Goal: Information Seeking & Learning: Learn about a topic

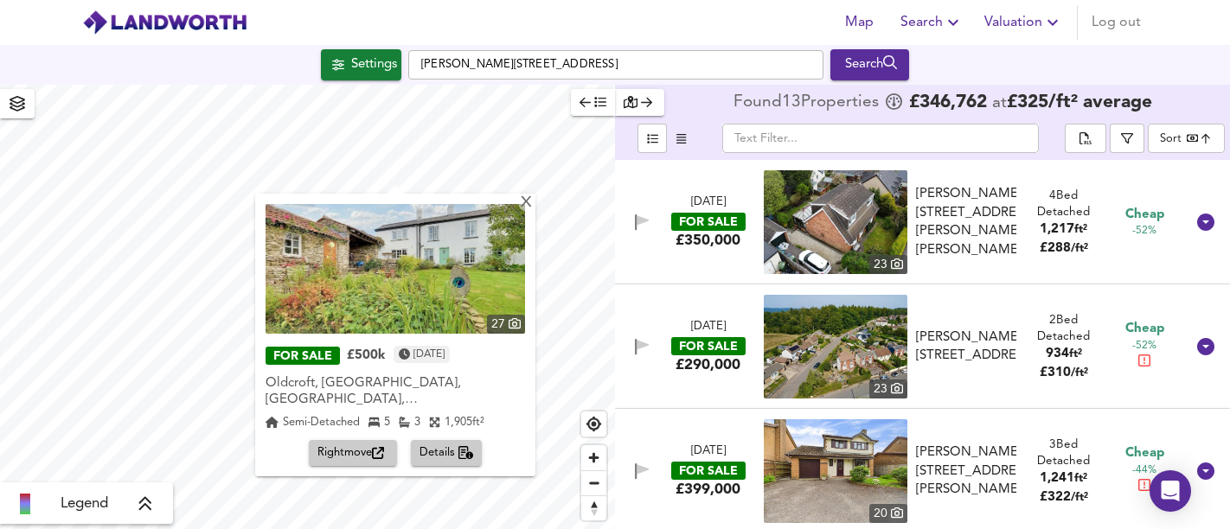
click at [441, 54] on input "[PERSON_NAME][STREET_ADDRESS]" at bounding box center [615, 64] width 415 height 29
click at [605, 65] on input "[PERSON_NAME][STREET_ADDRESS]" at bounding box center [615, 64] width 415 height 29
drag, startPoint x: 489, startPoint y: 61, endPoint x: 411, endPoint y: 60, distance: 77.8
click at [411, 60] on input "[PERSON_NAME][STREET_ADDRESS]" at bounding box center [615, 64] width 415 height 29
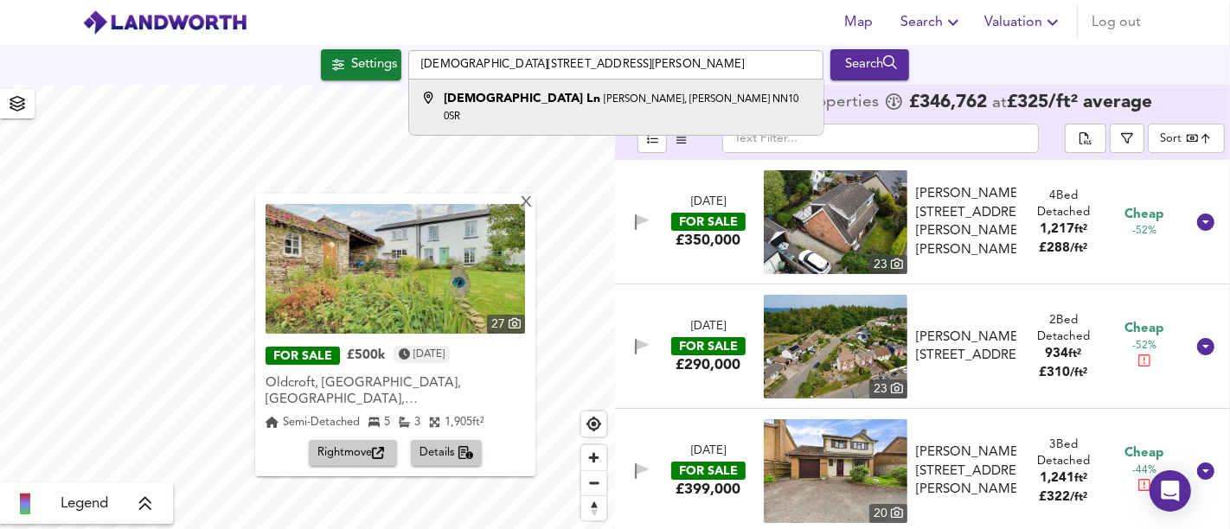
type input "[DEMOGRAPHIC_DATA][STREET_ADDRESS][PERSON_NAME]"
click at [674, 102] on small "[PERSON_NAME], [PERSON_NAME] NN10 0SR" at bounding box center [621, 108] width 355 height 28
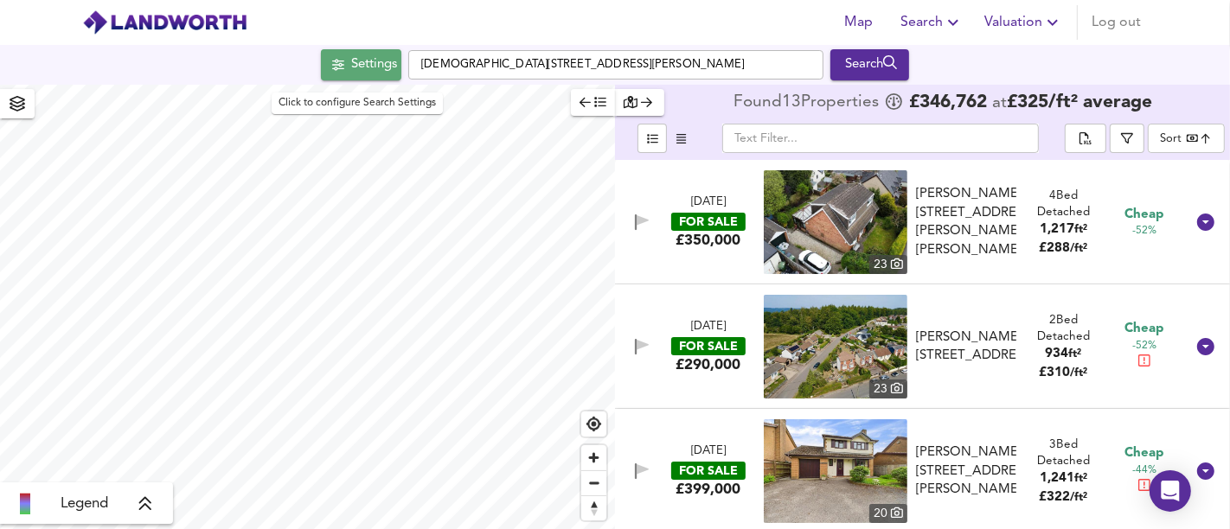
click at [351, 54] on div "Settings" at bounding box center [374, 65] width 46 height 22
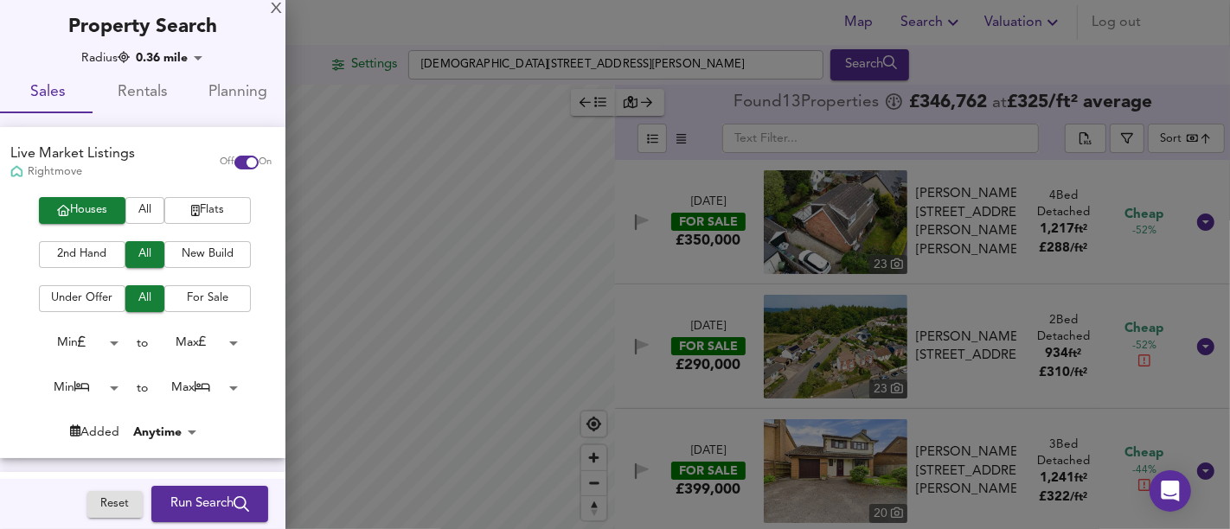
click at [210, 495] on span "Run Search" at bounding box center [209, 504] width 79 height 22
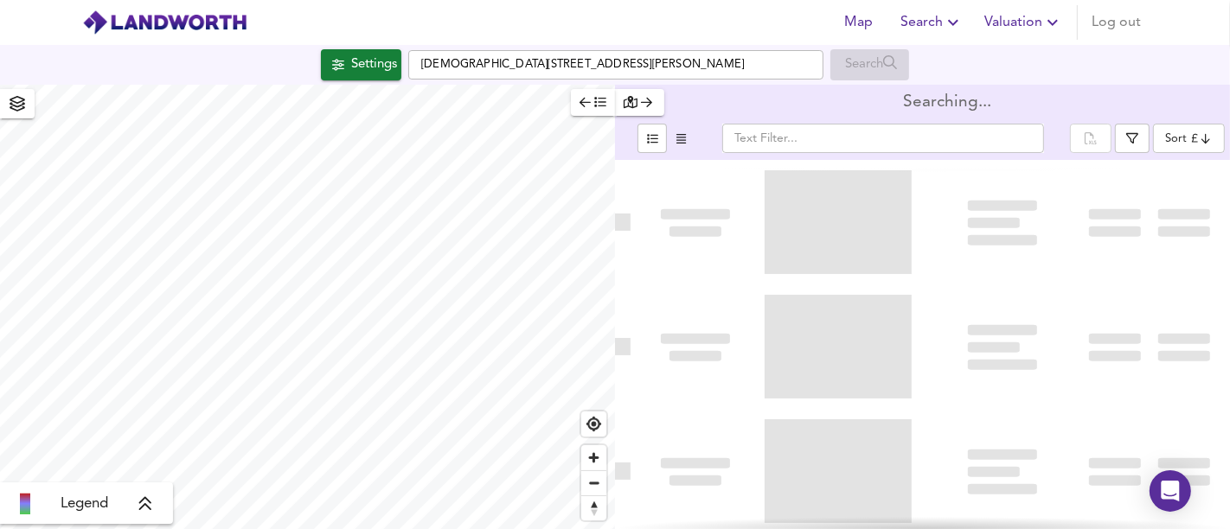
type input "bestdeal"
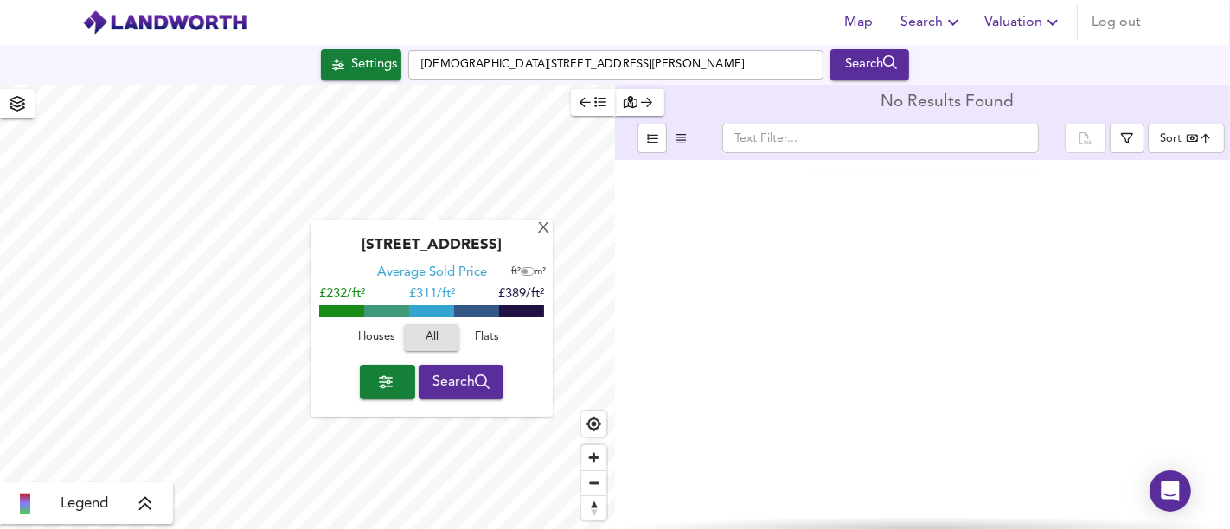
click at [370, 335] on span "Houses" at bounding box center [376, 338] width 47 height 20
click at [543, 240] on div "[STREET_ADDRESS]" at bounding box center [431, 251] width 225 height 28
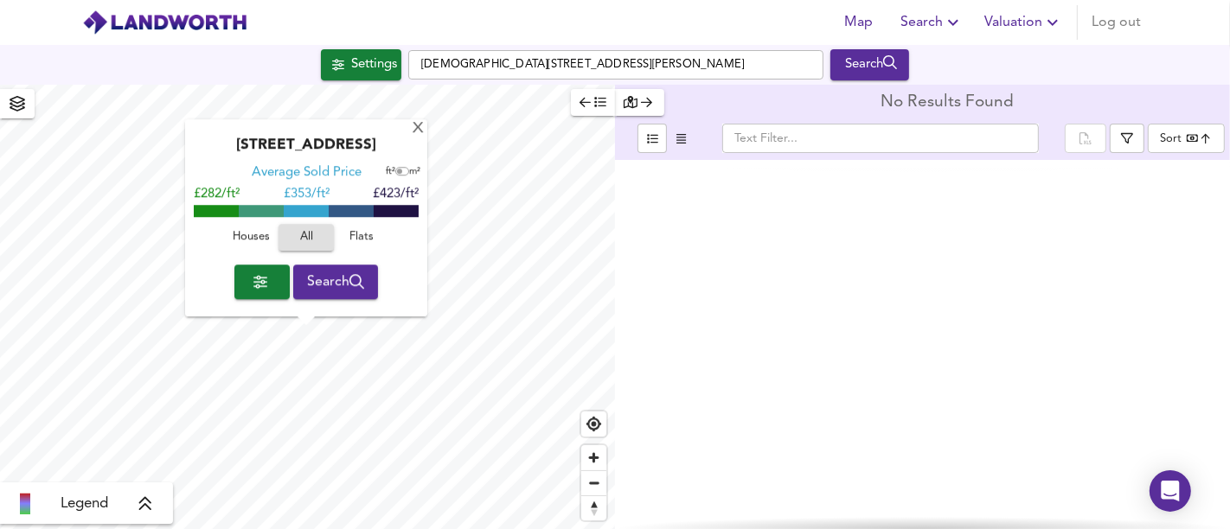
click at [267, 243] on span "Houses" at bounding box center [250, 238] width 47 height 20
click at [418, 137] on div "X" at bounding box center [418, 129] width 15 height 16
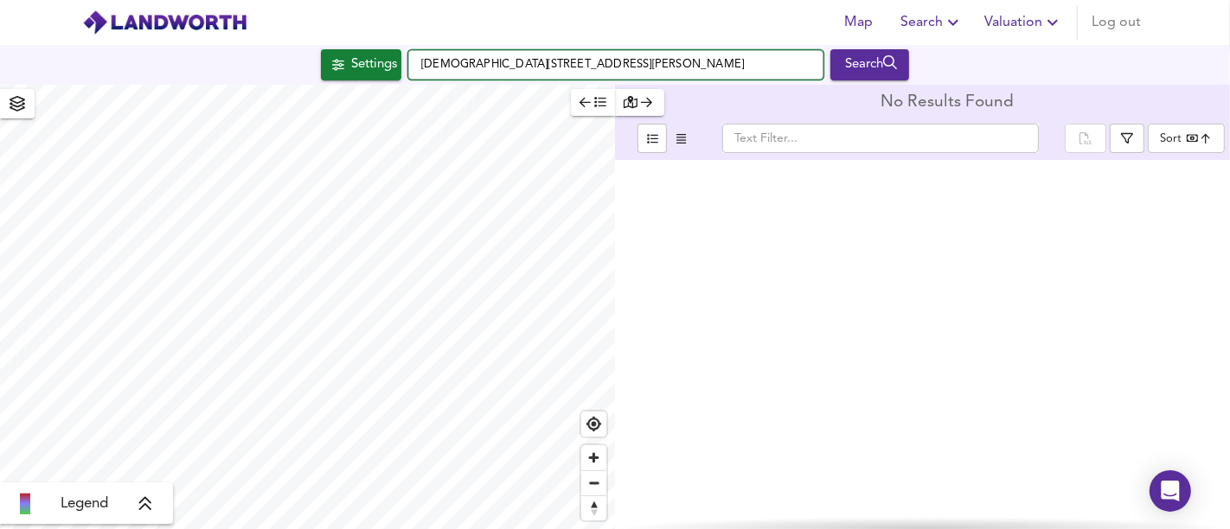
drag, startPoint x: 635, startPoint y: 58, endPoint x: 383, endPoint y: 17, distance: 254.9
click at [383, 17] on div "Map Search Valuation Log out Settings Church [GEOGRAPHIC_DATA], [PERSON_NAME][G…" at bounding box center [615, 264] width 1230 height 529
paste input "[STREET_ADDRESS]"
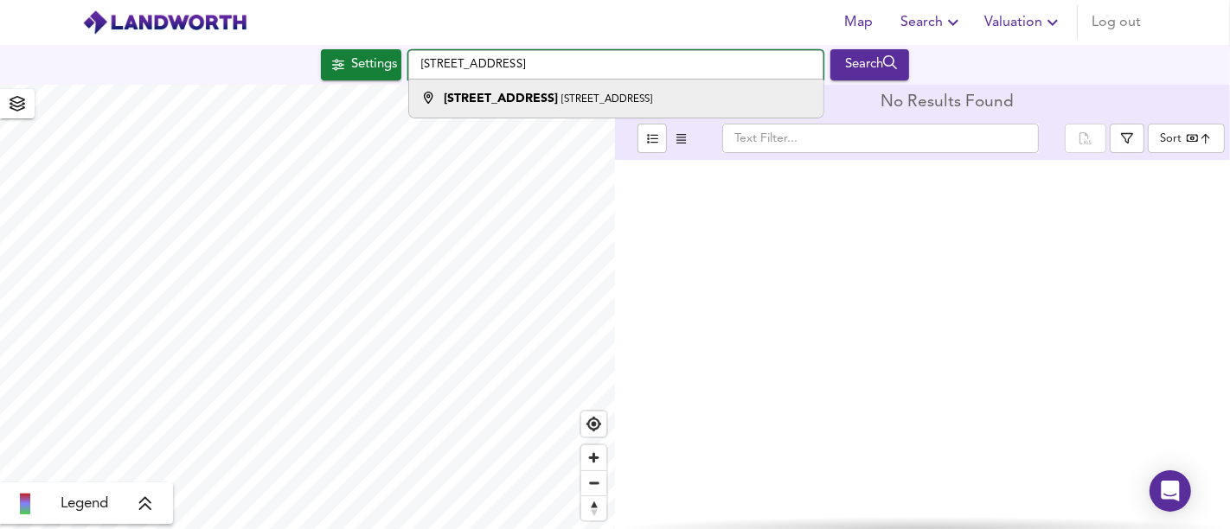
type input "[STREET_ADDRESS]"
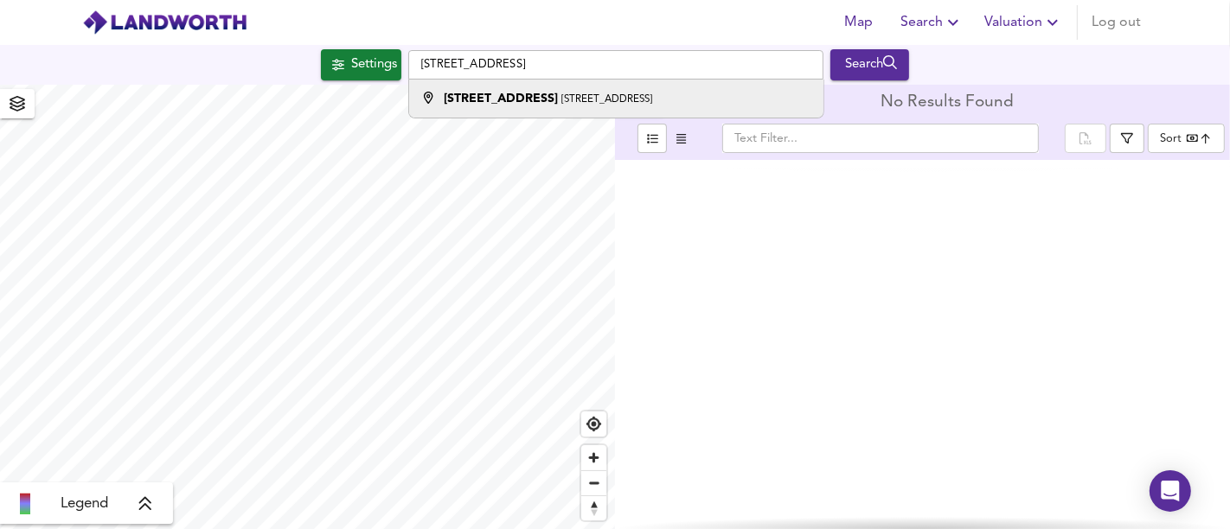
click at [593, 98] on small "[STREET_ADDRESS]" at bounding box center [606, 99] width 91 height 10
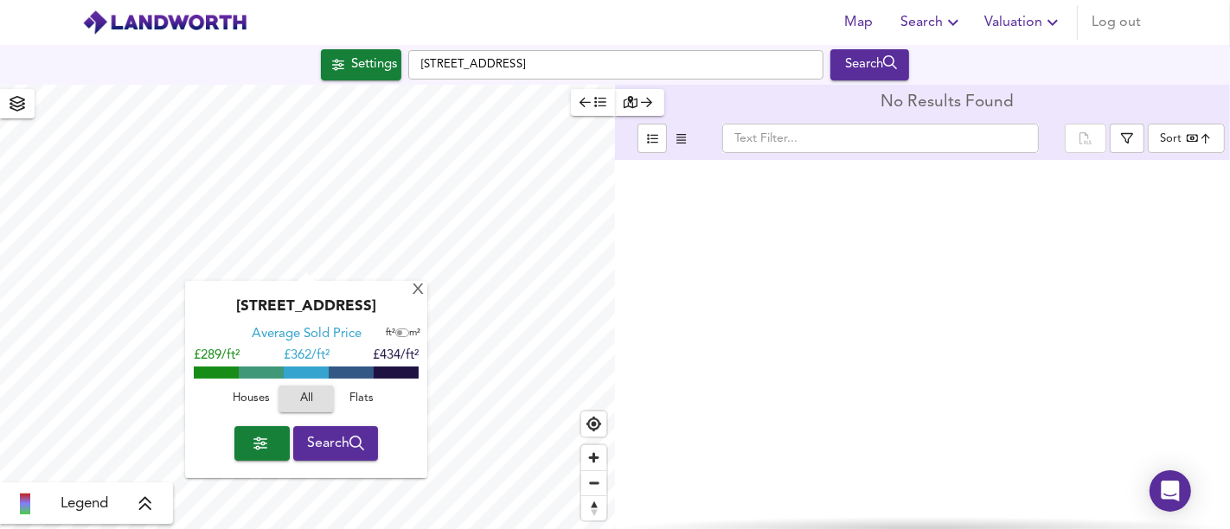
click at [272, 401] on span "Houses" at bounding box center [250, 399] width 47 height 20
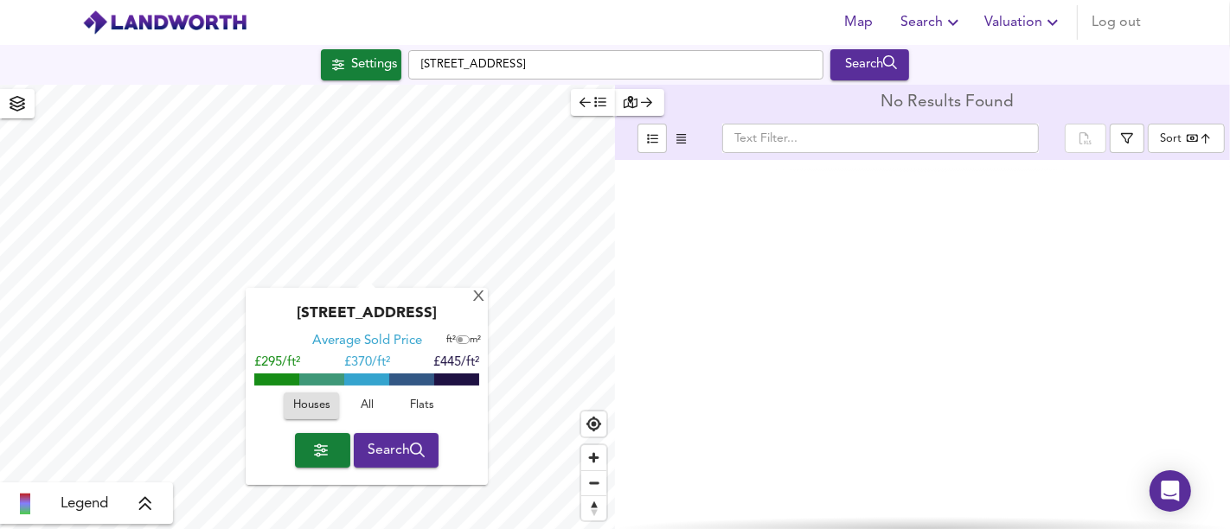
click at [385, 441] on span "Search" at bounding box center [396, 450] width 58 height 24
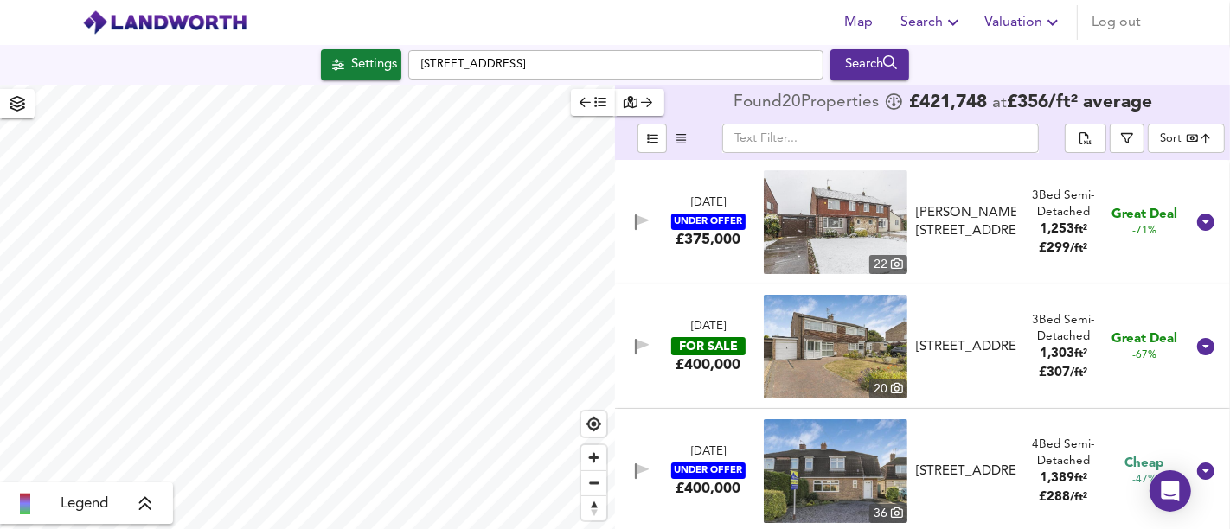
click at [365, 75] on div "Settings" at bounding box center [374, 65] width 46 height 22
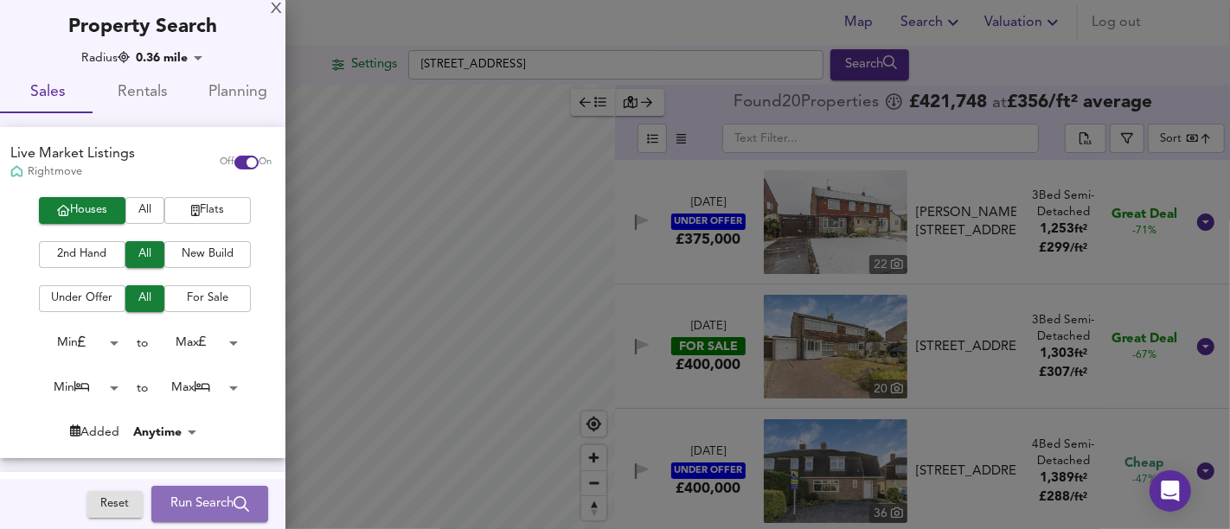
click at [191, 488] on button "Run Search" at bounding box center [209, 504] width 117 height 36
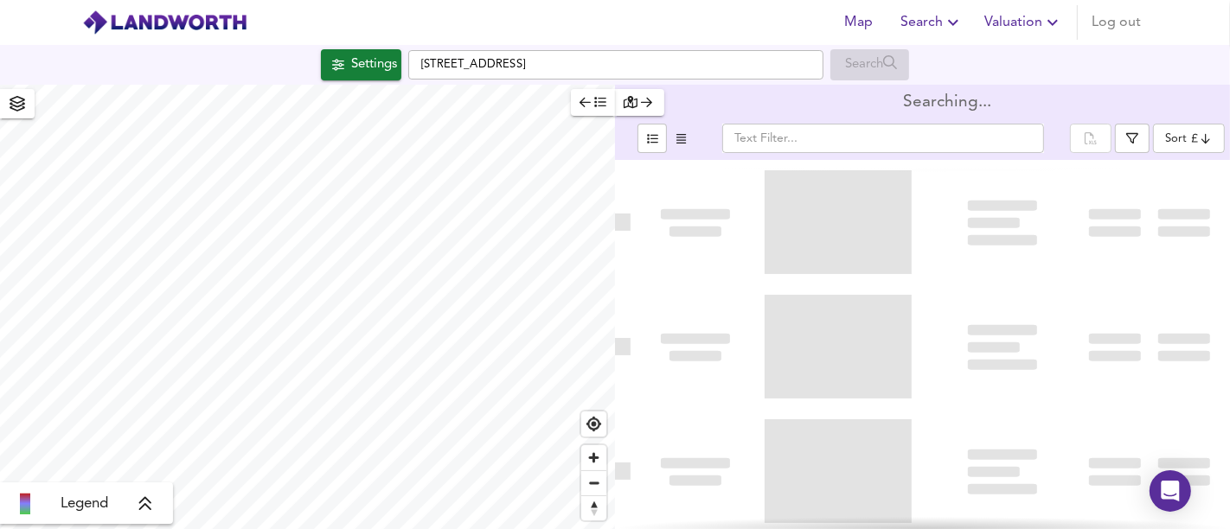
type input "bestdeal"
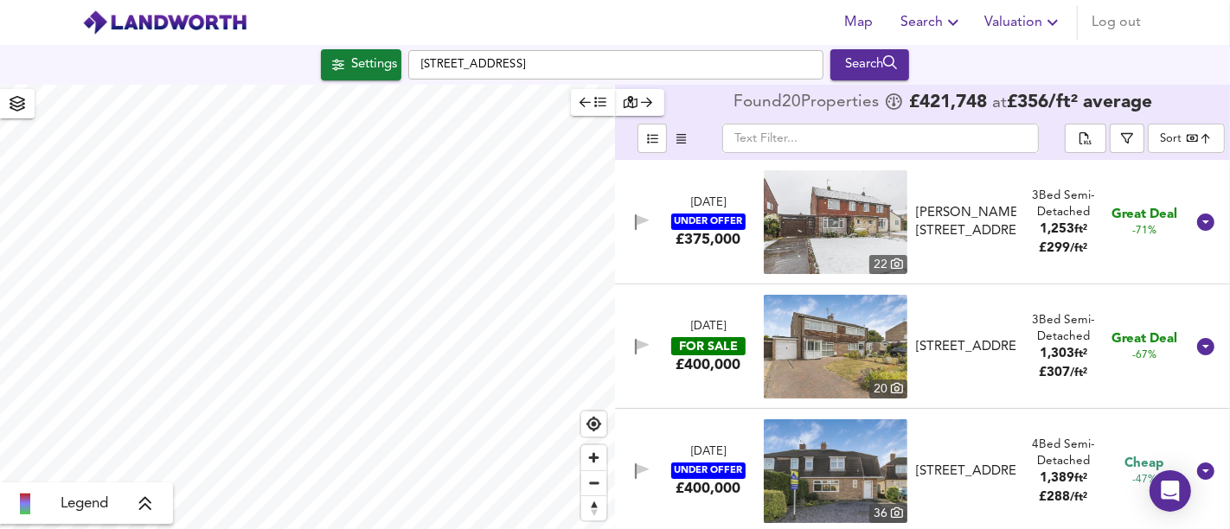
type input "614"
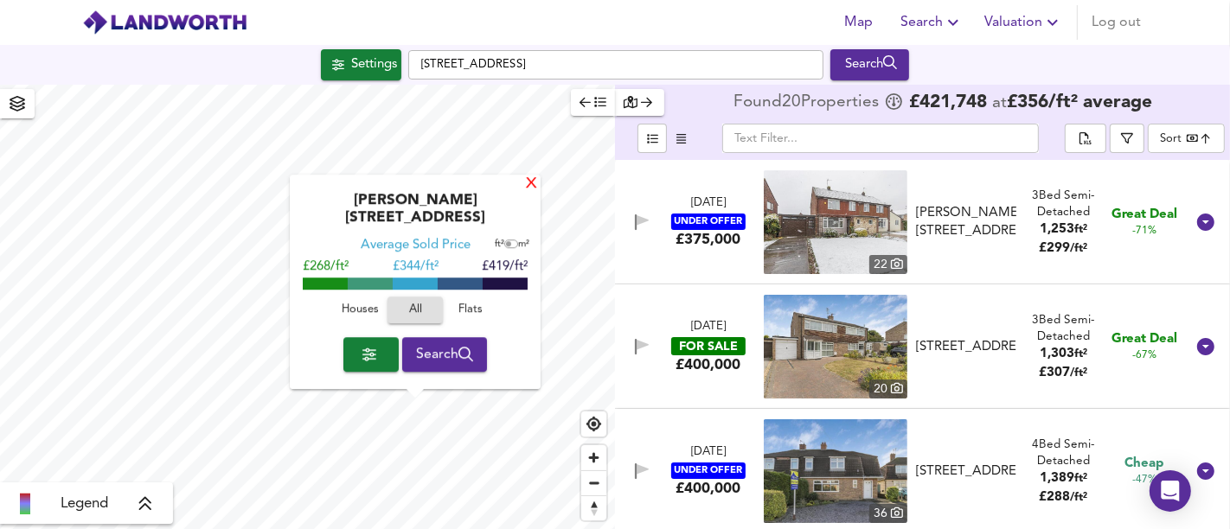
click at [525, 193] on div "X" at bounding box center [531, 184] width 15 height 16
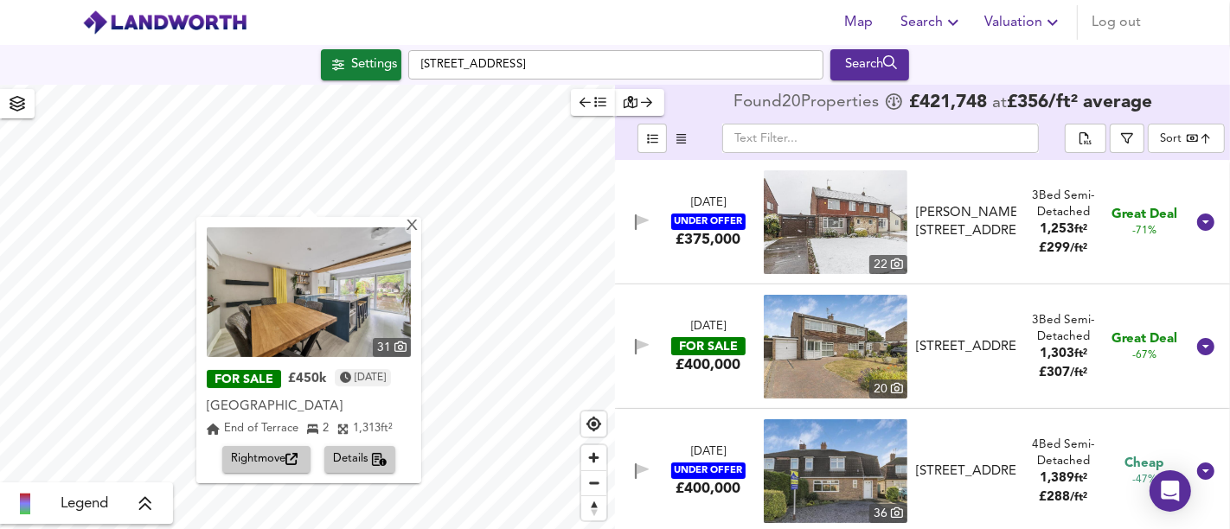
click at [283, 470] on span "Rightmove" at bounding box center [266, 460] width 71 height 20
click at [419, 231] on div "X" at bounding box center [412, 227] width 15 height 16
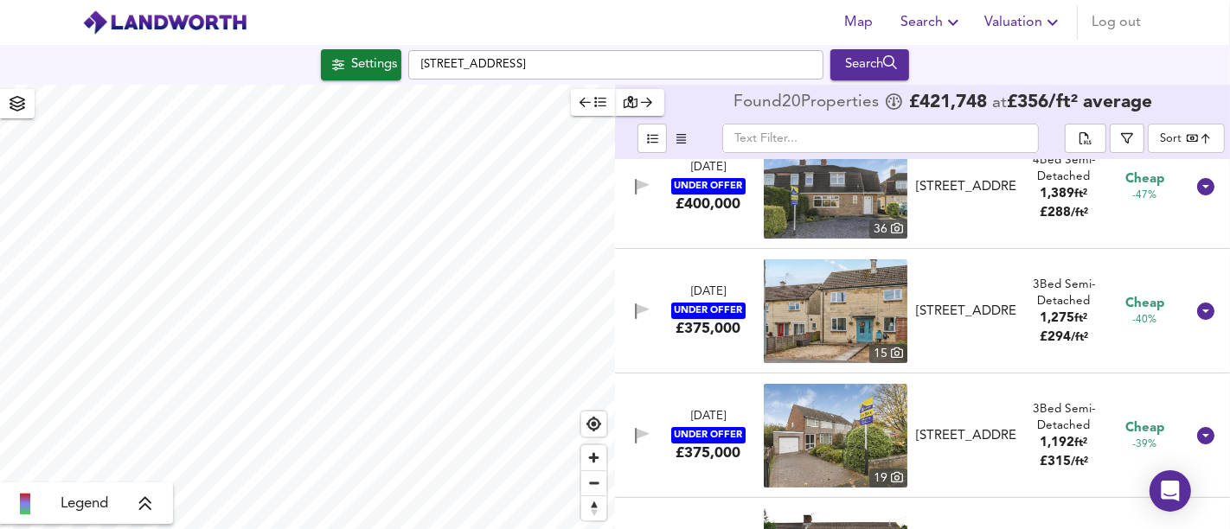
scroll to position [198, 0]
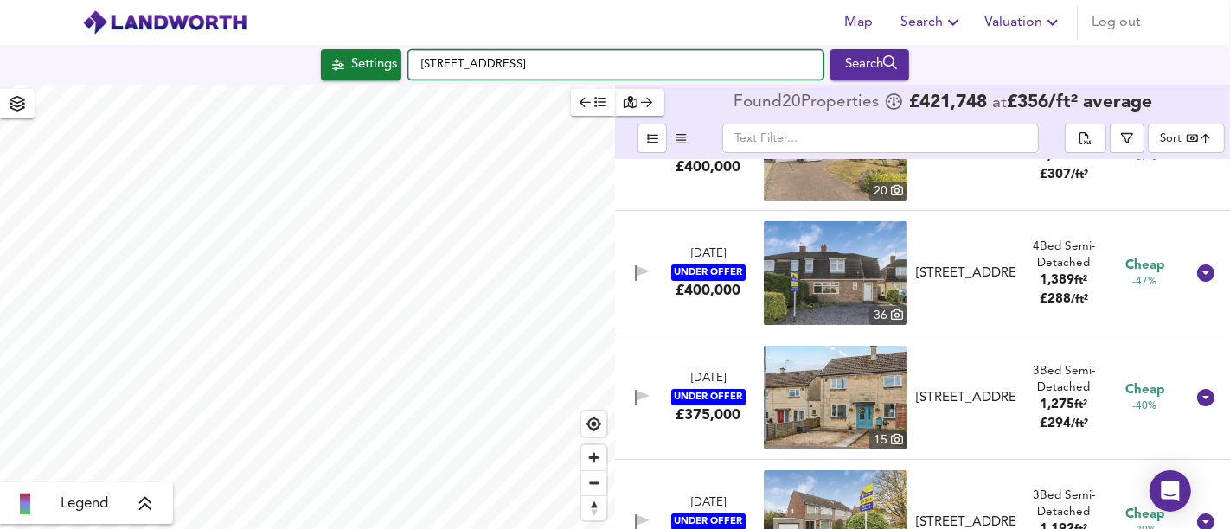
drag, startPoint x: 681, startPoint y: 50, endPoint x: 353, endPoint y: 37, distance: 328.8
click at [353, 37] on div "Map Search Valuation Log out Settings [GEOGRAPHIC_DATA] 1JN Search Legend Found…" at bounding box center [615, 264] width 1230 height 529
paste input "[STREET_ADDRESS]"
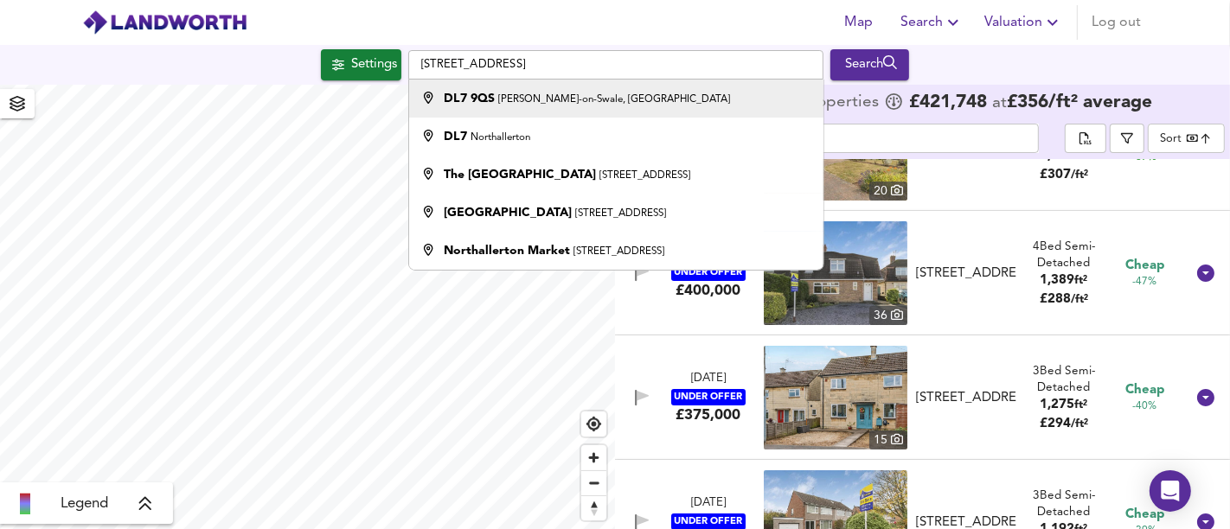
click at [536, 97] on small "[PERSON_NAME]-on-Swale, [GEOGRAPHIC_DATA]" at bounding box center [614, 99] width 232 height 10
type input "[PERSON_NAME]-on-Swale, [STREET_ADDRESS]"
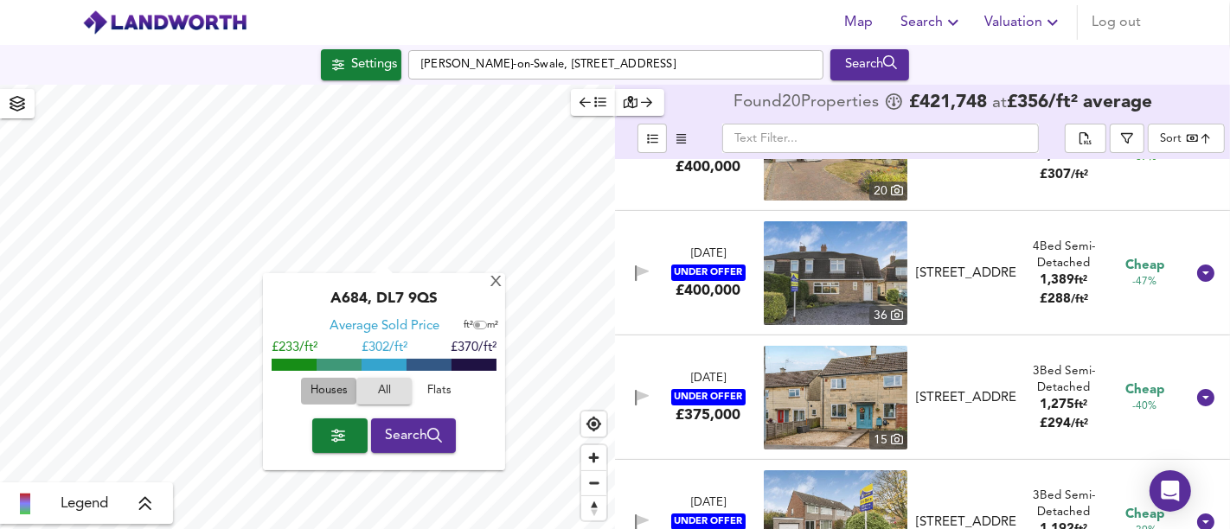
click at [333, 393] on span "Houses" at bounding box center [328, 391] width 47 height 20
click at [395, 431] on span "Search" at bounding box center [414, 436] width 58 height 24
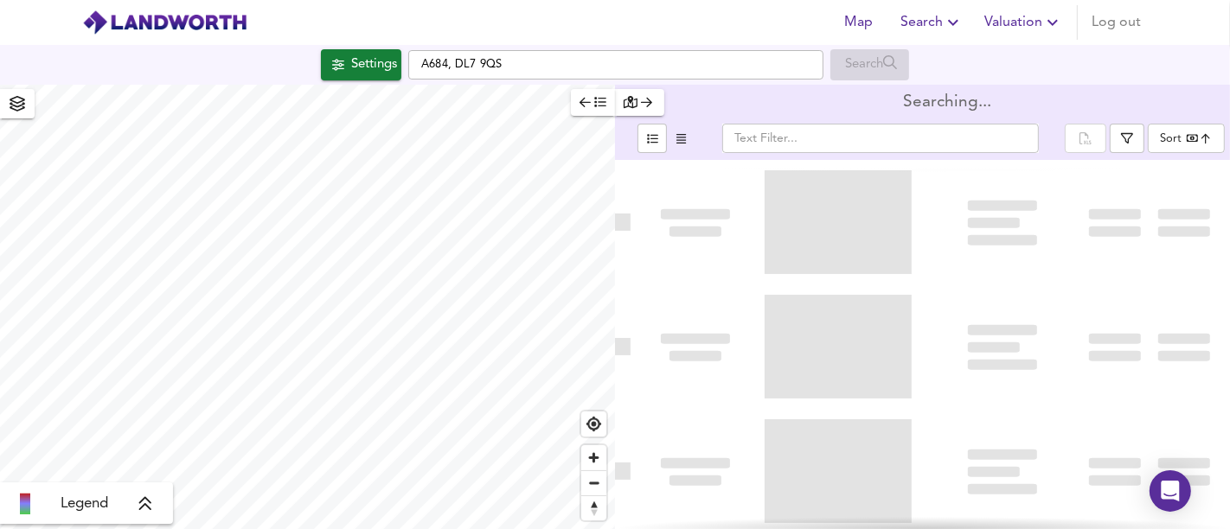
type input "bestdeal"
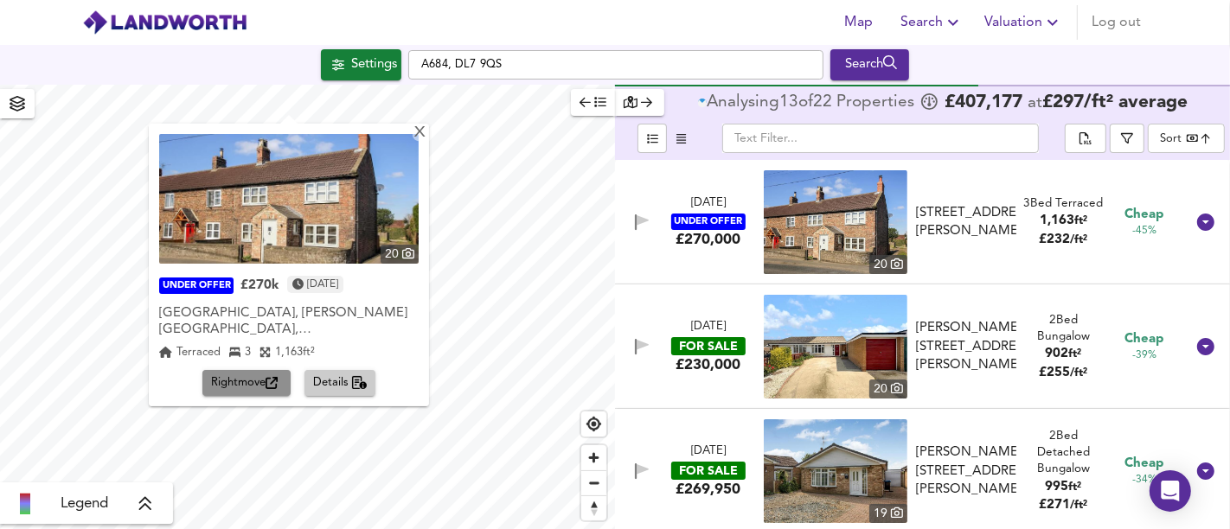
click at [248, 374] on span "Rightmove" at bounding box center [246, 384] width 71 height 20
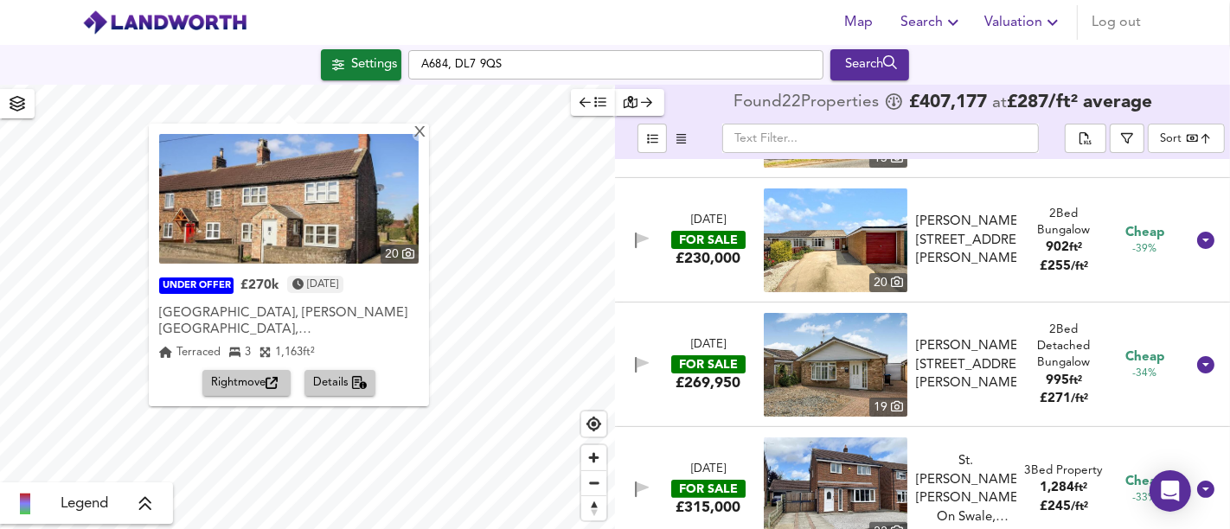
scroll to position [480, 0]
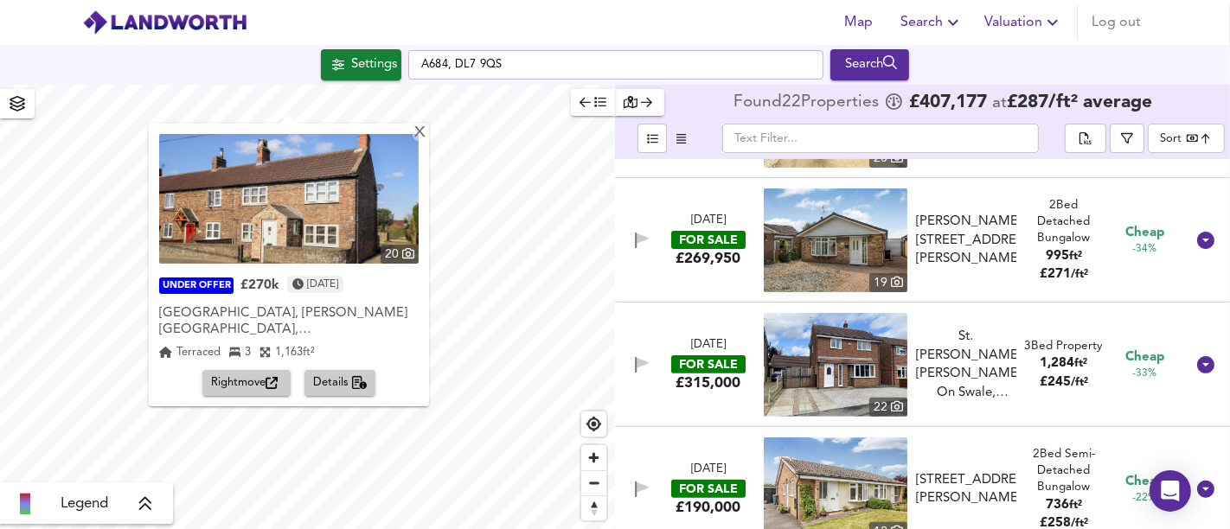
click at [712, 355] on div "FOR SALE" at bounding box center [708, 364] width 74 height 18
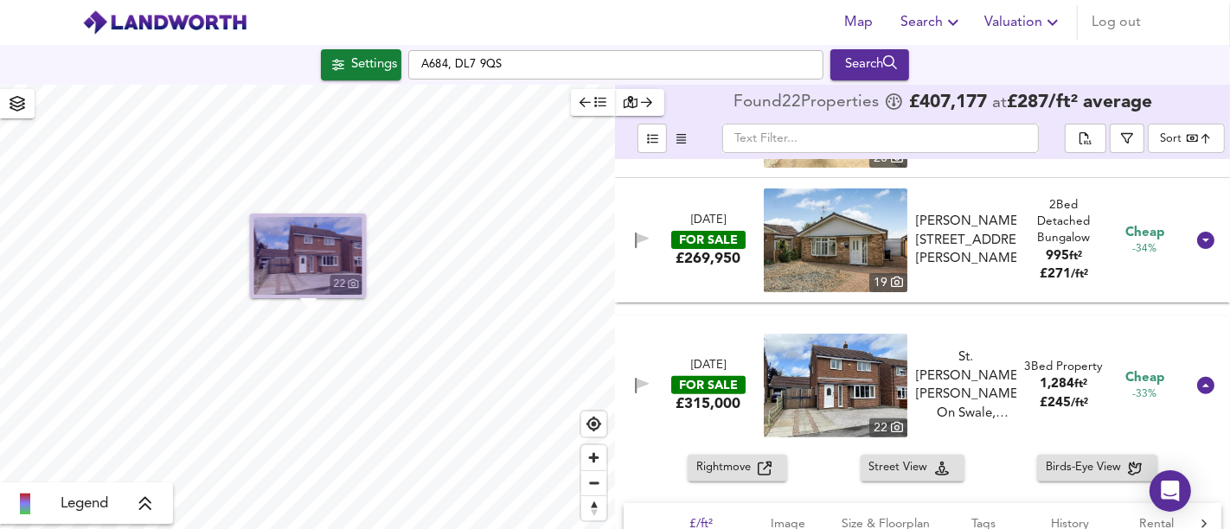
click at [316, 247] on img "button" at bounding box center [308, 256] width 108 height 78
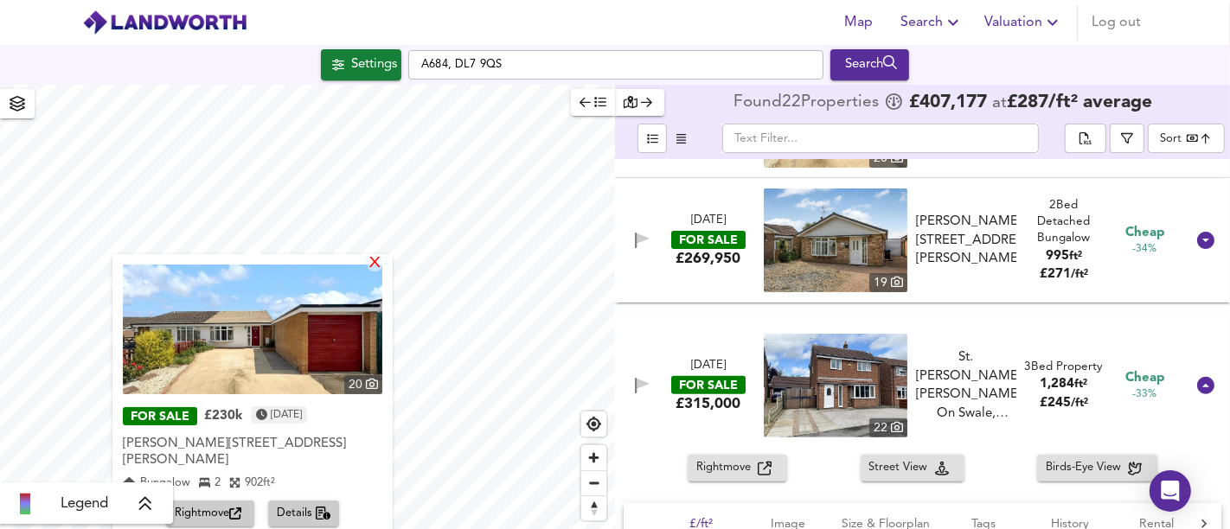
click at [382, 260] on div "X" at bounding box center [374, 264] width 15 height 16
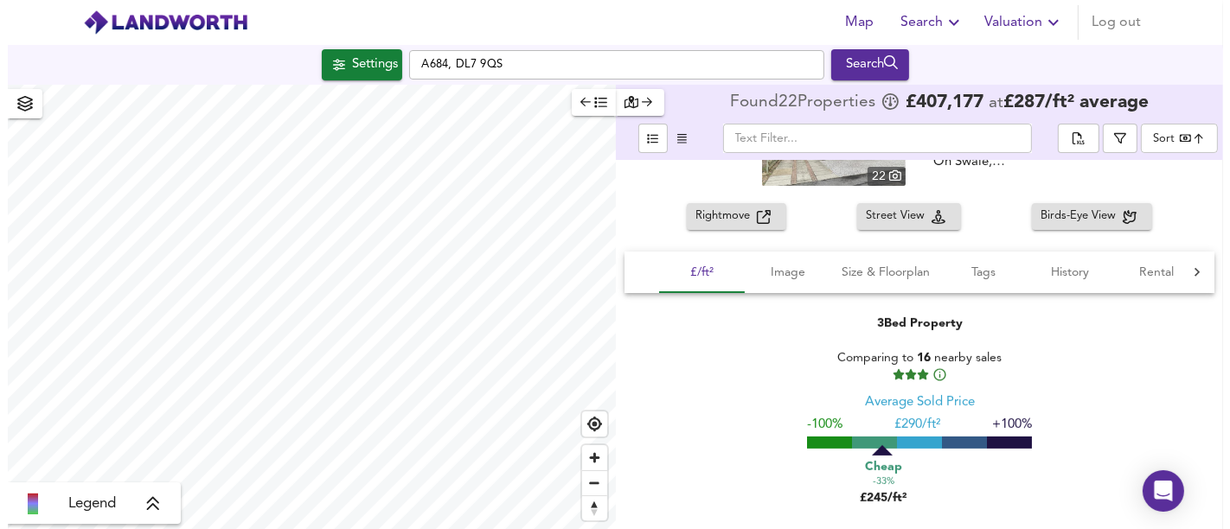
scroll to position [576, 0]
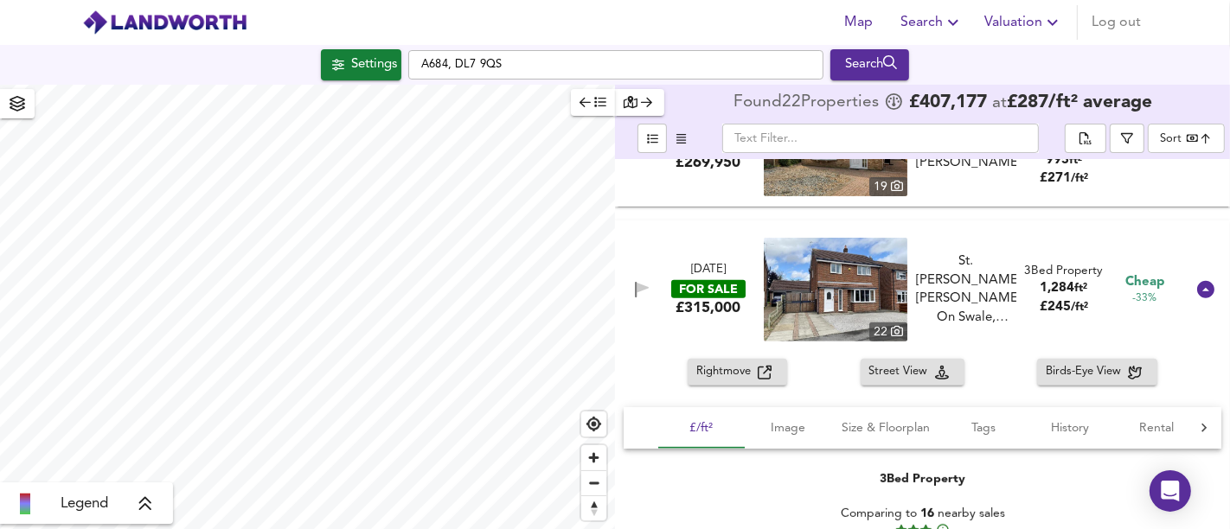
click at [713, 327] on div "[DATE] FOR SALE £315,000 22 [GEOGRAPHIC_DATA][PERSON_NAME], [PERSON_NAME][GEOGR…" at bounding box center [901, 290] width 566 height 104
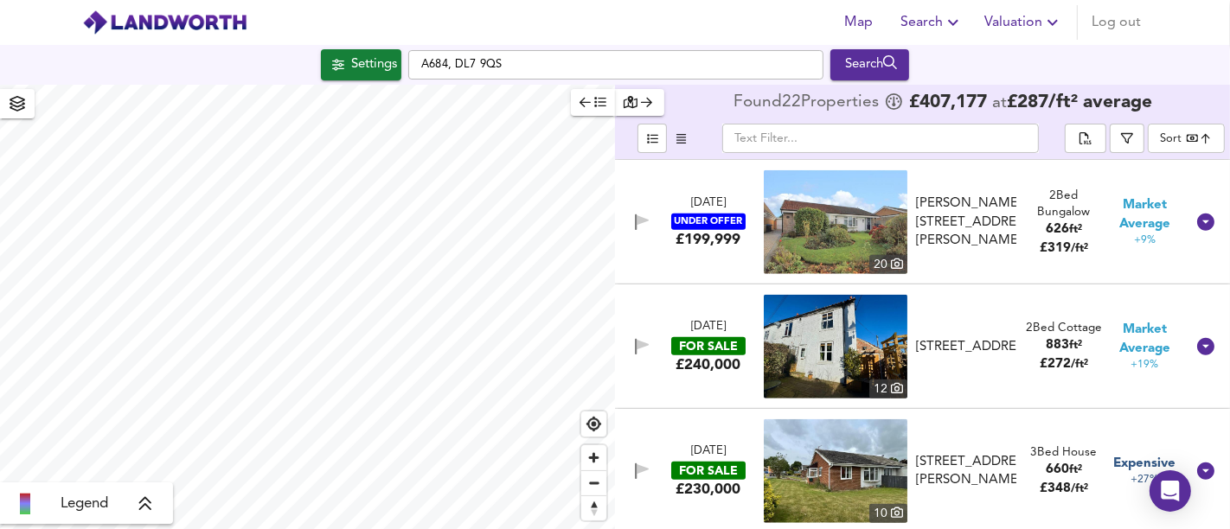
scroll to position [1120, 0]
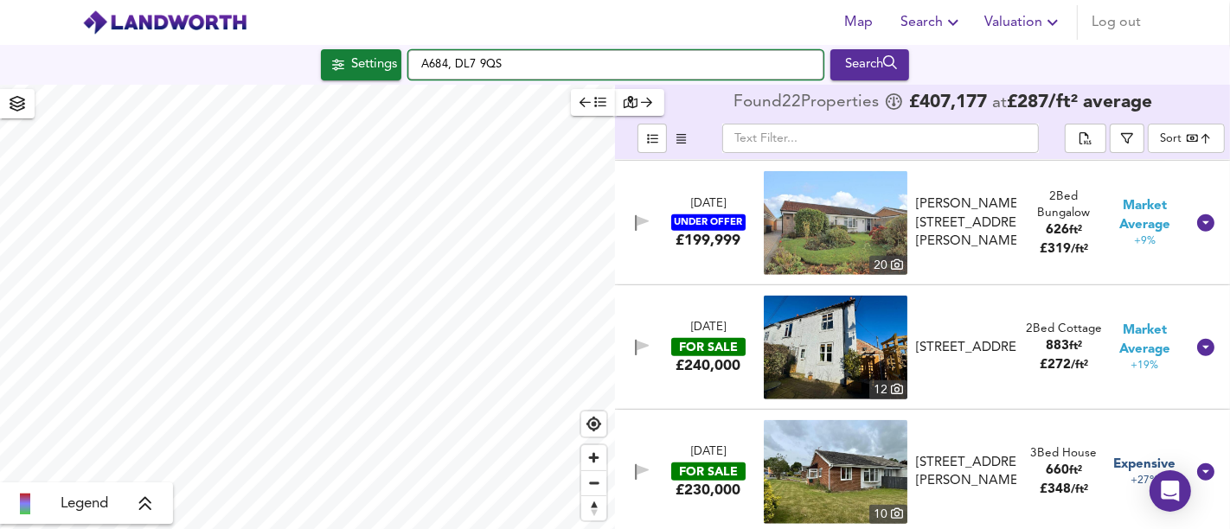
drag, startPoint x: 535, startPoint y: 67, endPoint x: 402, endPoint y: 67, distance: 133.2
click at [402, 67] on div "Settings A684, DL7 9QS Search" at bounding box center [615, 64] width 1230 height 31
paste input "[STREET_ADDRESS]"
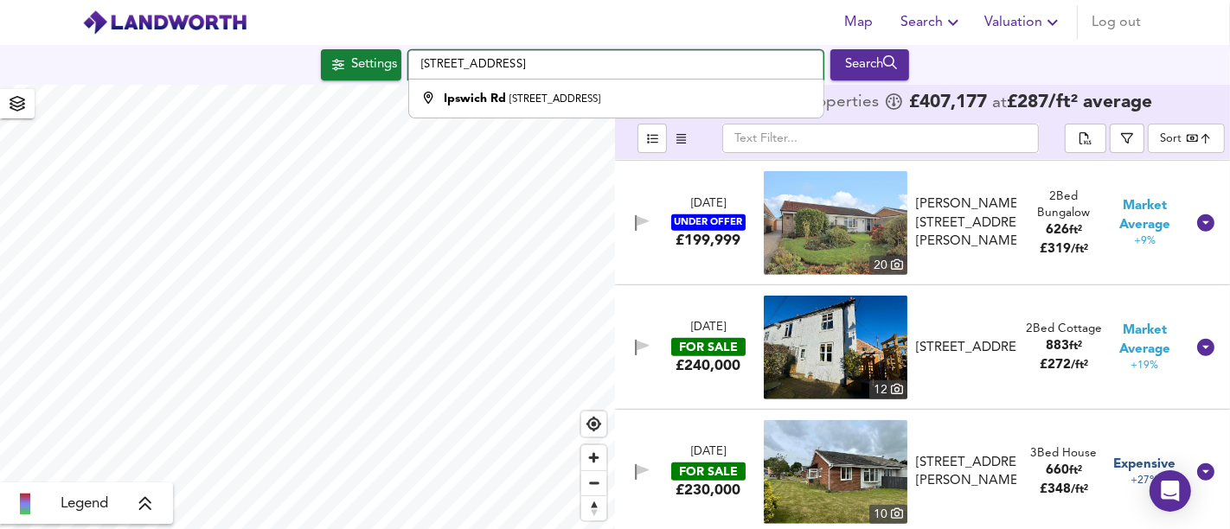
drag, startPoint x: 531, startPoint y: 65, endPoint x: 367, endPoint y: 52, distance: 163.9
click at [368, 53] on div "Settings [STREET_ADDRESS] Search" at bounding box center [615, 64] width 1230 height 31
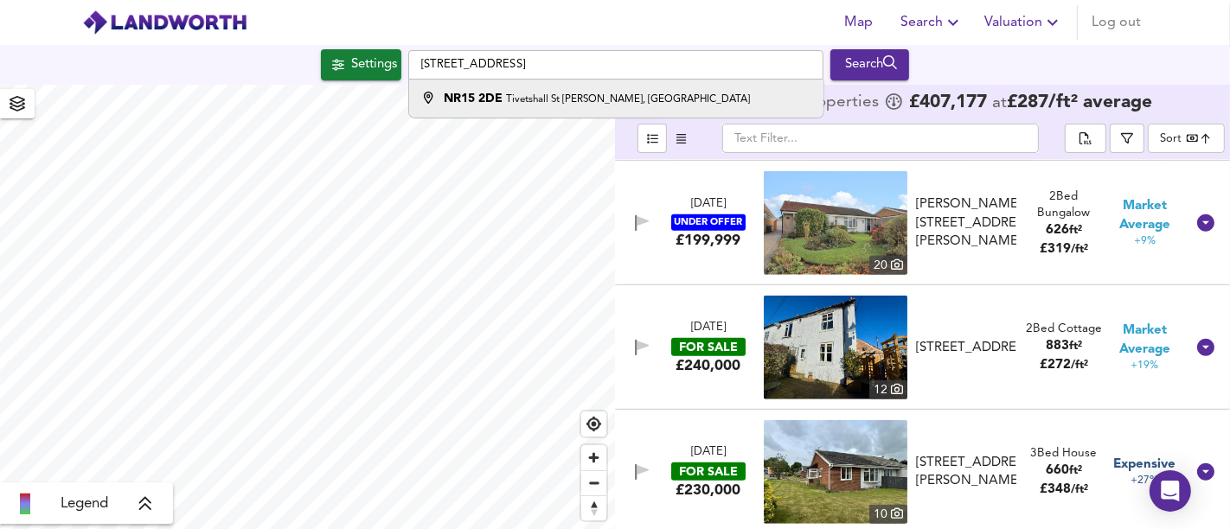
click at [508, 97] on small "Tivetshall St [PERSON_NAME], [GEOGRAPHIC_DATA]" at bounding box center [628, 99] width 244 height 10
type input "[STREET_ADDRESS][PERSON_NAME]"
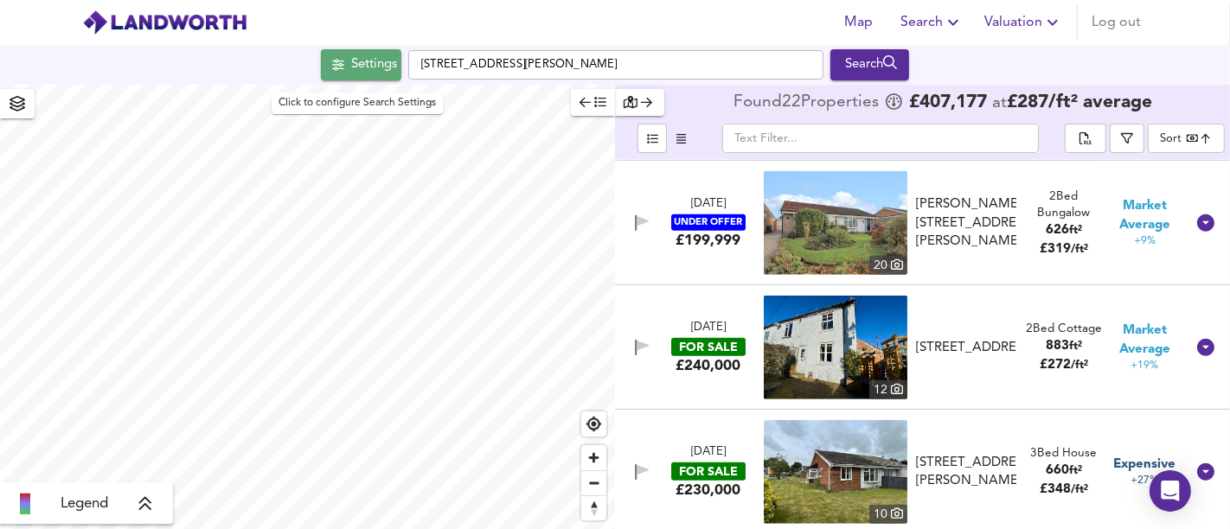
click at [361, 62] on div "Settings" at bounding box center [374, 65] width 46 height 22
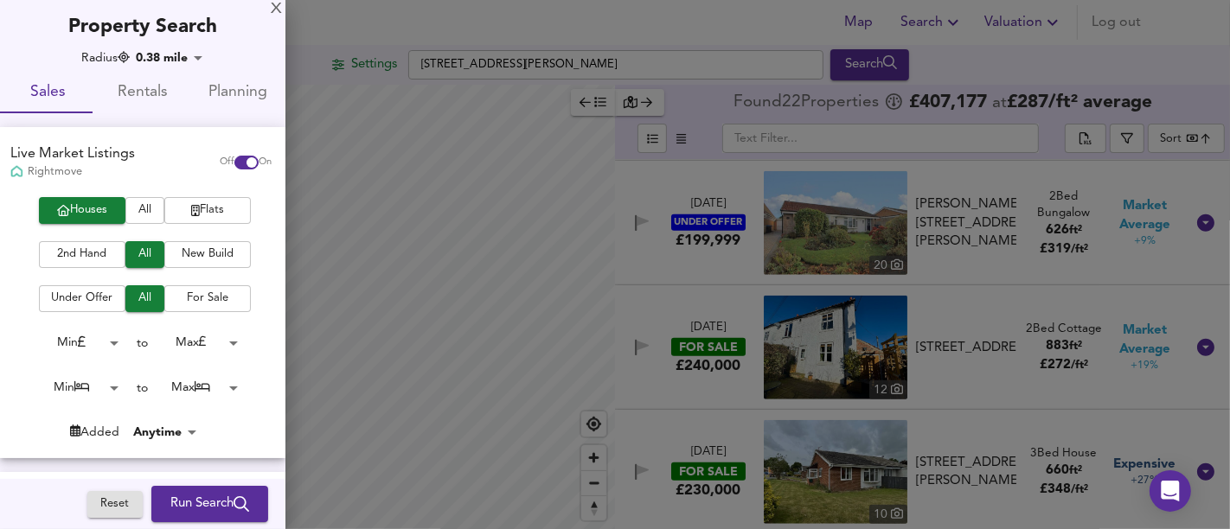
click at [220, 499] on span "Run Search" at bounding box center [209, 504] width 79 height 22
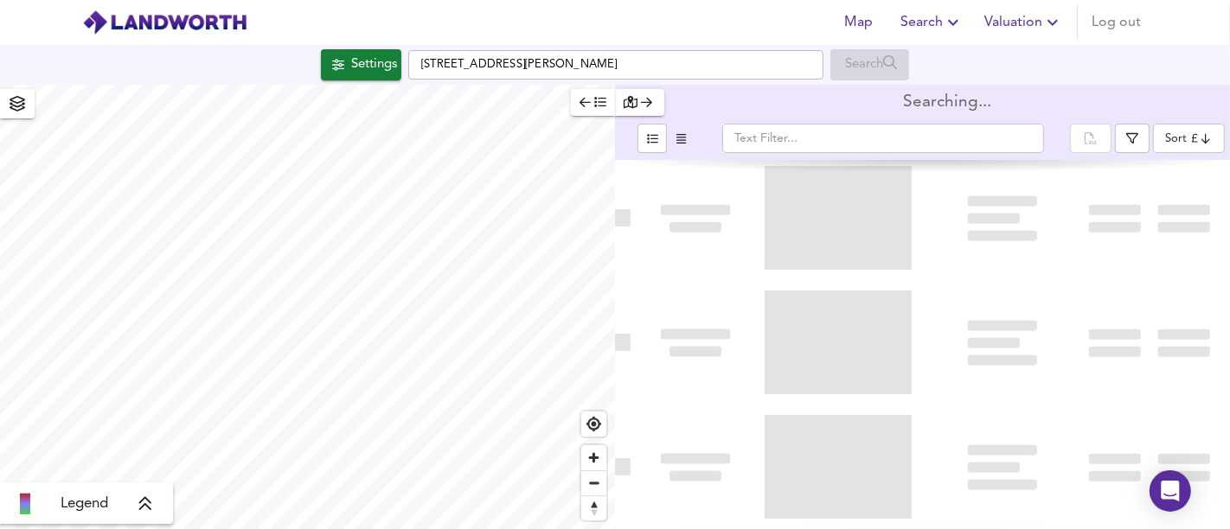
type input "bestdeal"
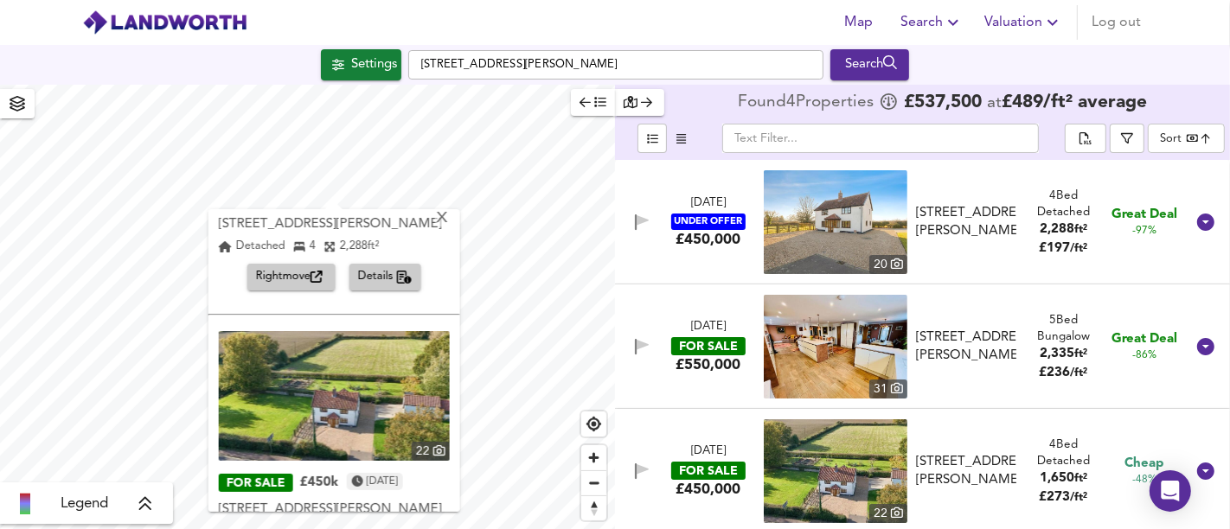
scroll to position [192, 0]
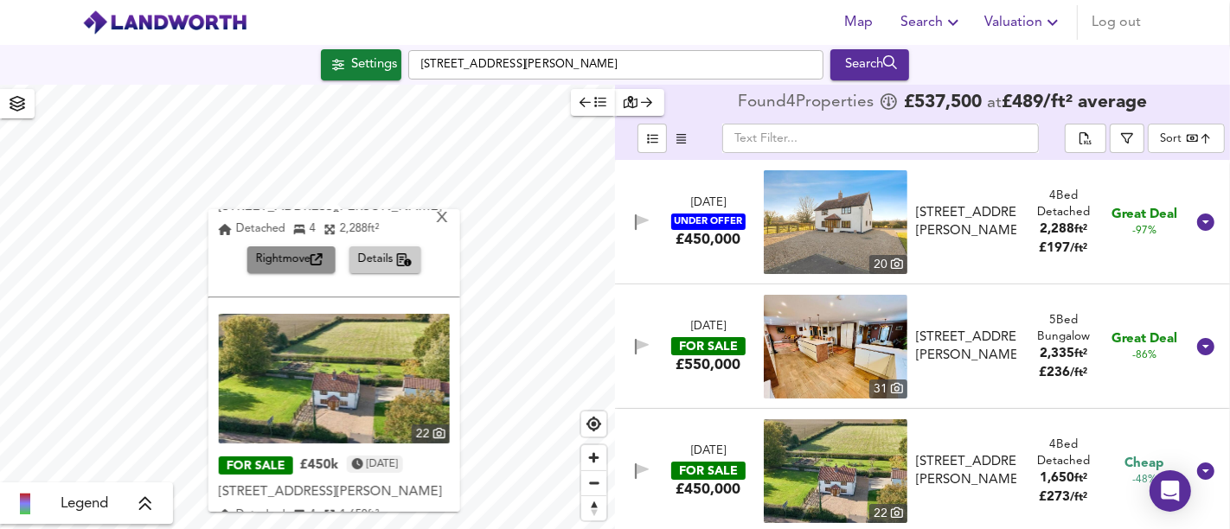
click at [306, 265] on span "Rightmove" at bounding box center [291, 260] width 71 height 20
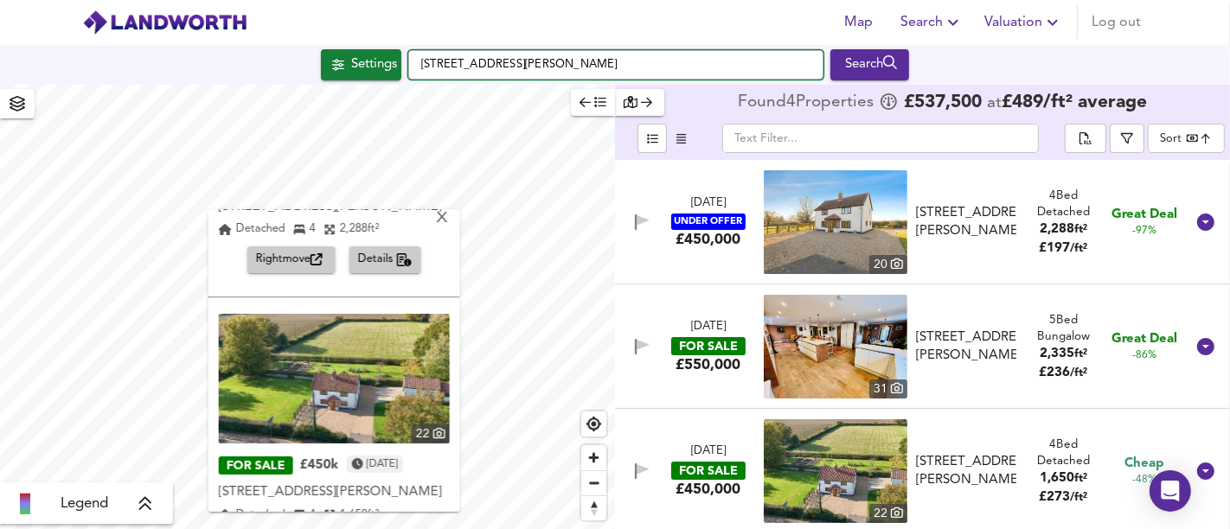
drag, startPoint x: 664, startPoint y: 51, endPoint x: 412, endPoint y: 60, distance: 252.6
click at [412, 60] on input "[STREET_ADDRESS][PERSON_NAME]" at bounding box center [615, 64] width 415 height 29
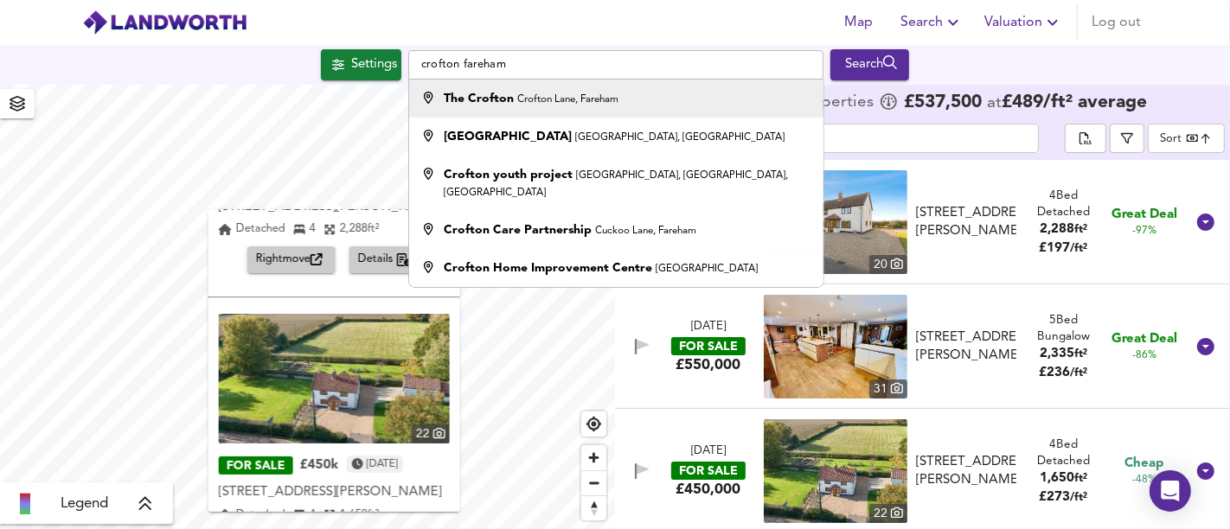
click at [499, 93] on strong "The Crofton" at bounding box center [479, 99] width 70 height 12
type input "The Crofton, [GEOGRAPHIC_DATA], Fareham"
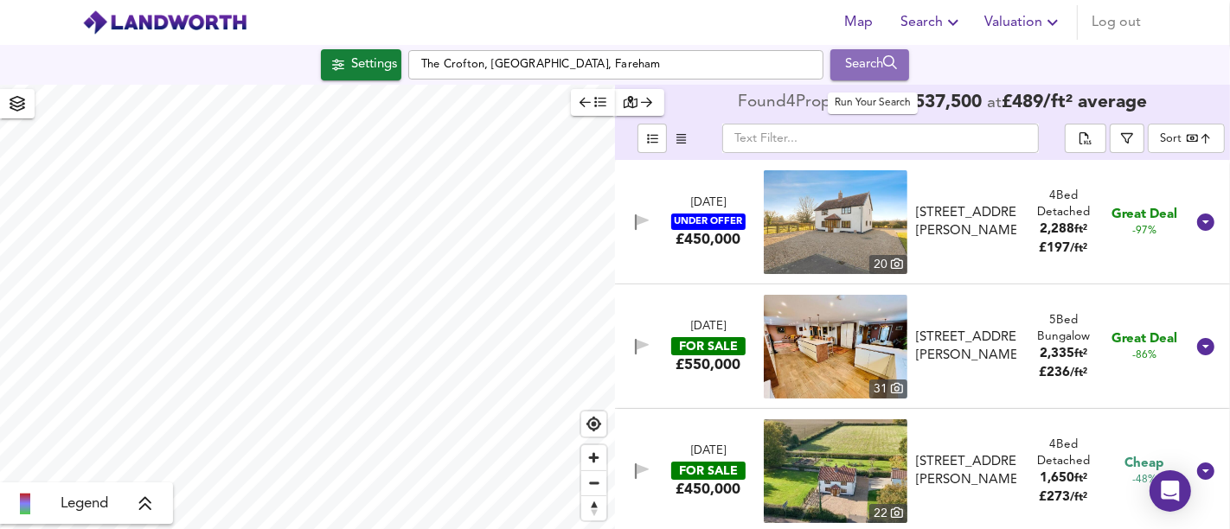
click at [872, 69] on div "Search" at bounding box center [869, 65] width 70 height 22
click at [652, 67] on input "The Crofton, [GEOGRAPHIC_DATA], Fareham" at bounding box center [615, 64] width 415 height 29
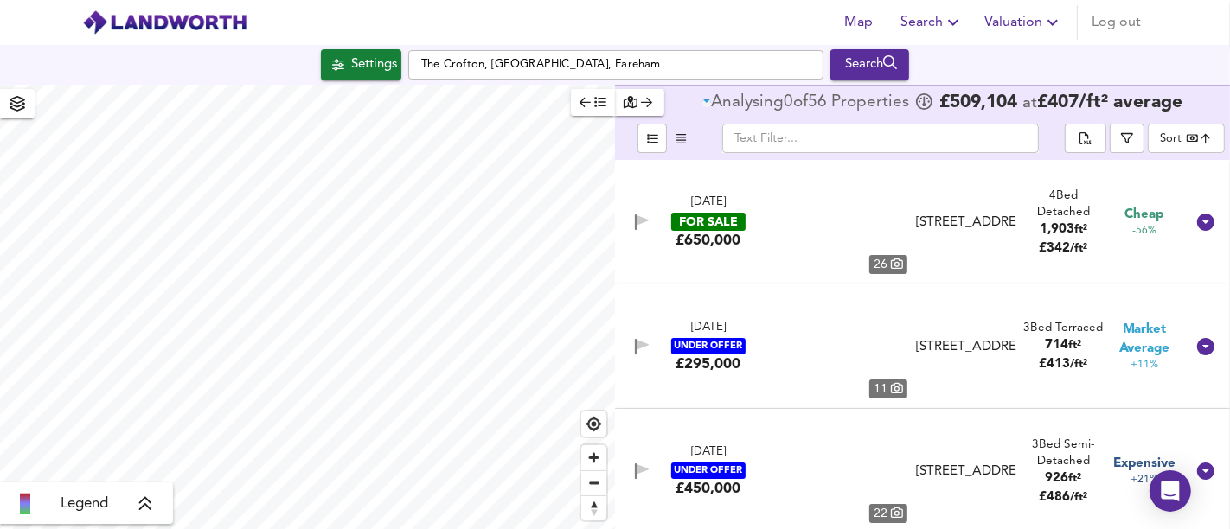
click at [661, 69] on input "The Crofton, [GEOGRAPHIC_DATA], Fareham" at bounding box center [615, 64] width 415 height 29
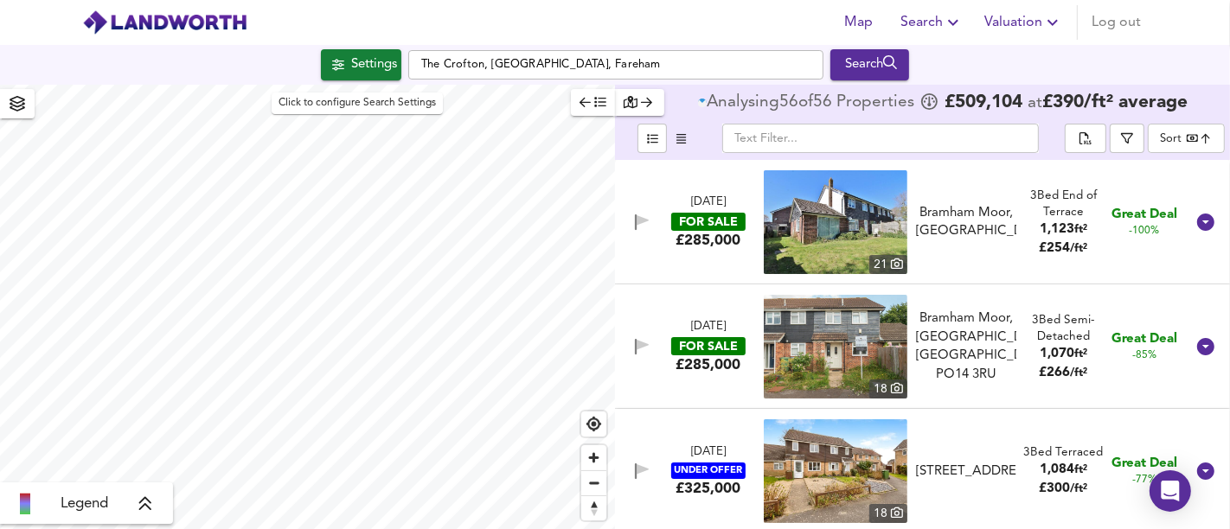
click at [365, 69] on div "Settings" at bounding box center [374, 65] width 46 height 22
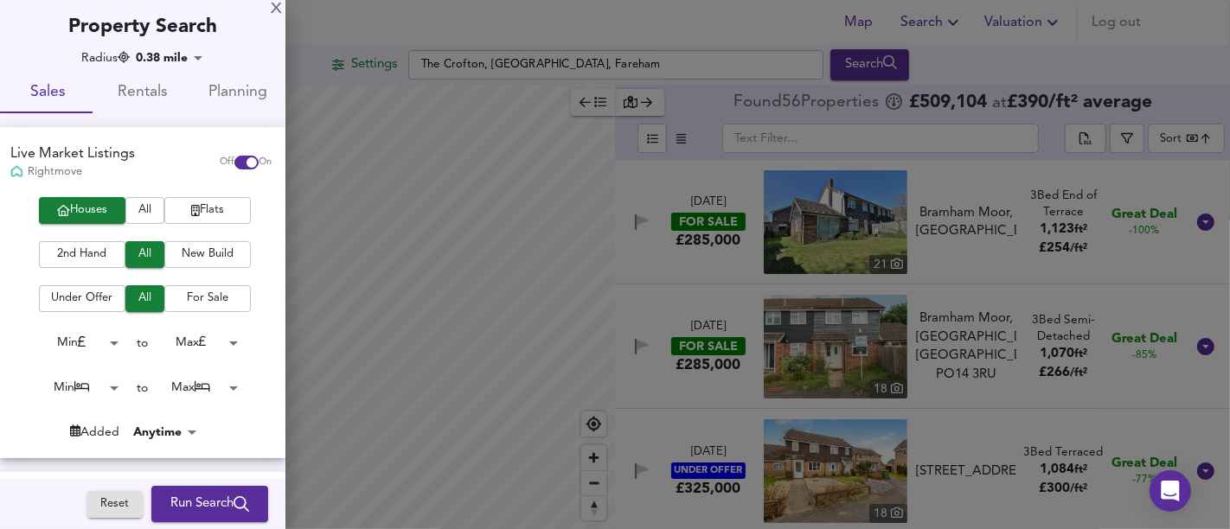
click at [205, 247] on span "New Build" at bounding box center [207, 255] width 69 height 20
click at [237, 495] on span "Run Search" at bounding box center [209, 504] width 79 height 22
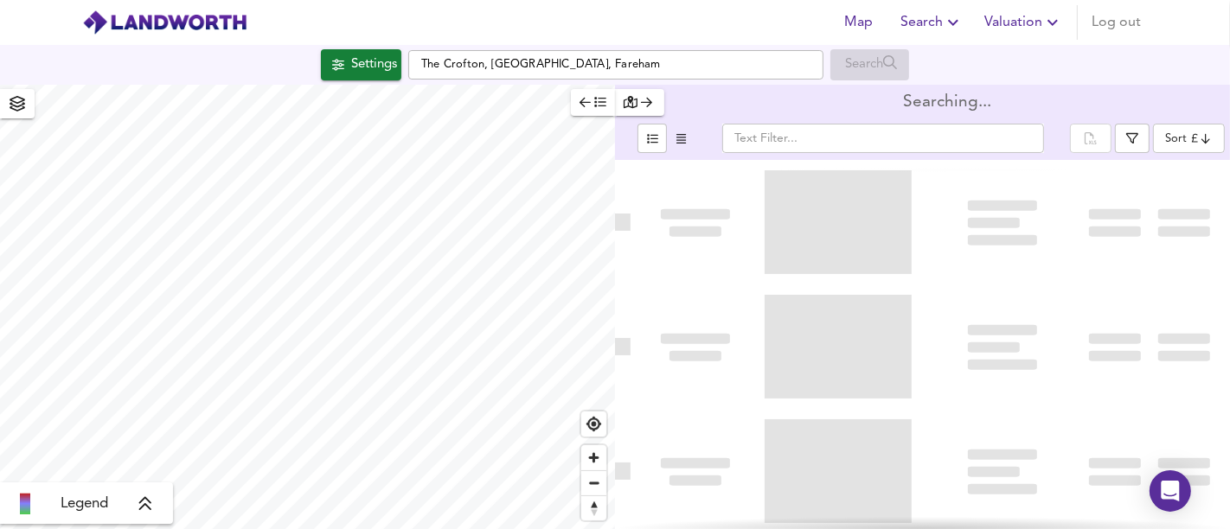
type input "bestdeal"
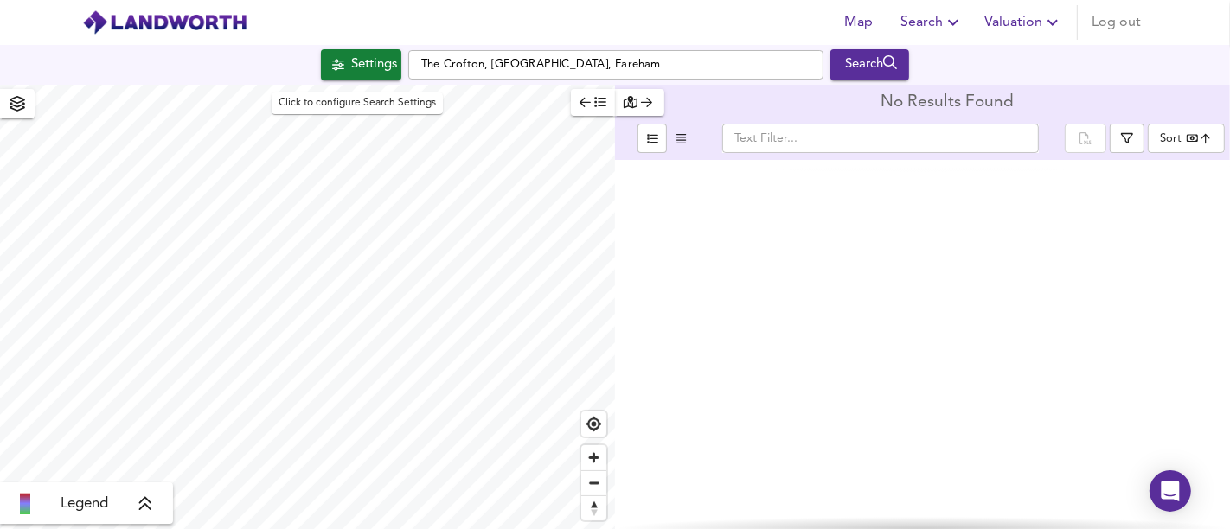
drag, startPoint x: 363, startPoint y: 65, endPoint x: 363, endPoint y: 114, distance: 49.3
click at [363, 65] on div "Settings" at bounding box center [374, 65] width 46 height 22
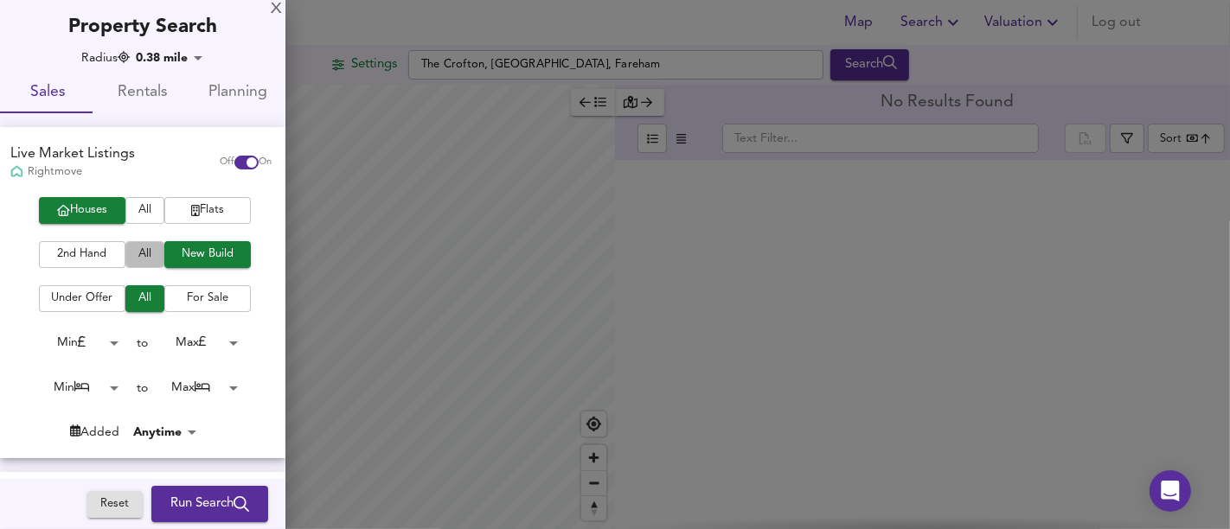
click at [140, 265] on button "All" at bounding box center [144, 254] width 39 height 27
click at [102, 382] on body "Map Search Valuation Log out Settings [GEOGRAPHIC_DATA] Search Legend No Result…" at bounding box center [615, 264] width 1230 height 529
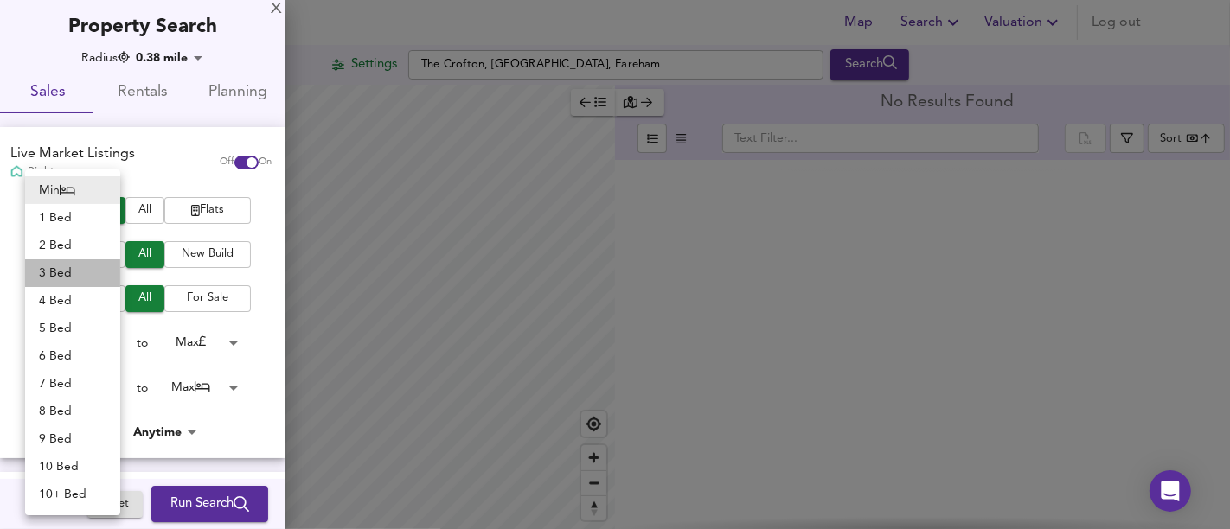
click at [74, 279] on li "3 Bed" at bounding box center [72, 273] width 95 height 28
type input "3"
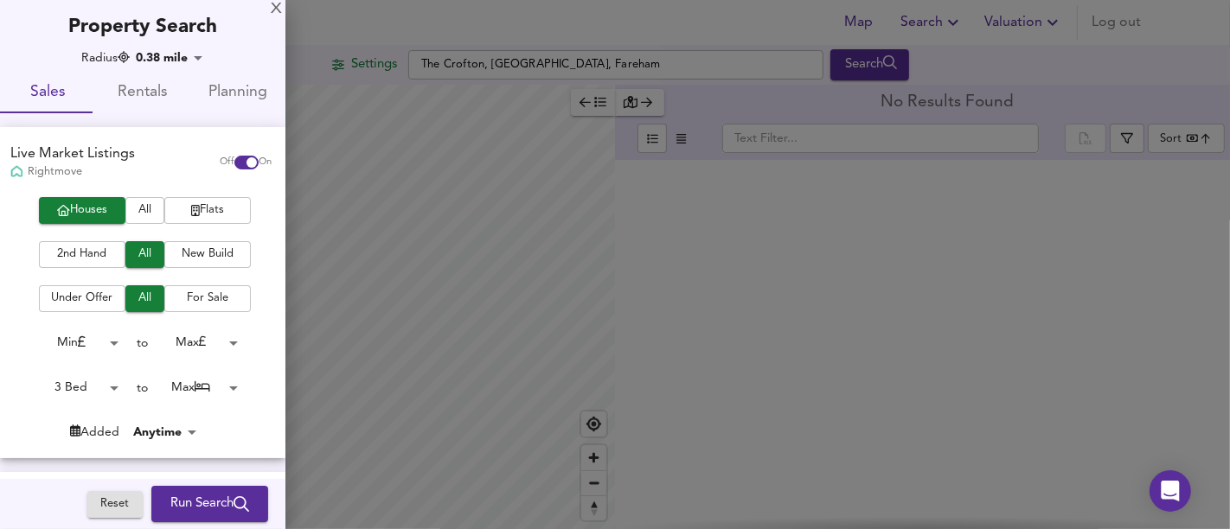
click at [161, 384] on body "Map Search Valuation Log out Settings [GEOGRAPHIC_DATA] Search Legend No Result…" at bounding box center [615, 264] width 1230 height 529
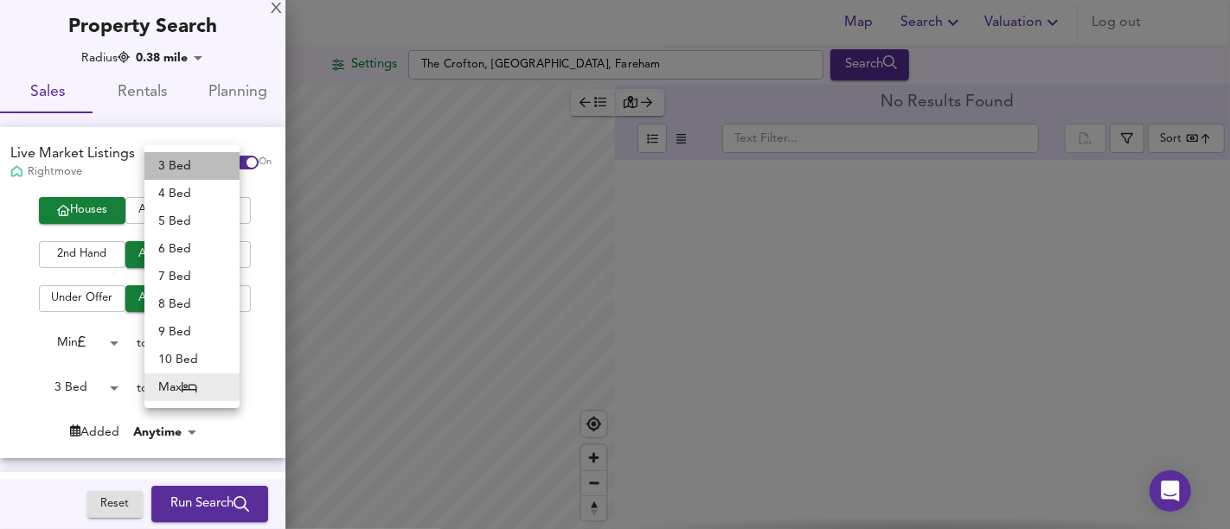
click at [193, 167] on li "3 Bed" at bounding box center [191, 166] width 95 height 28
type input "3"
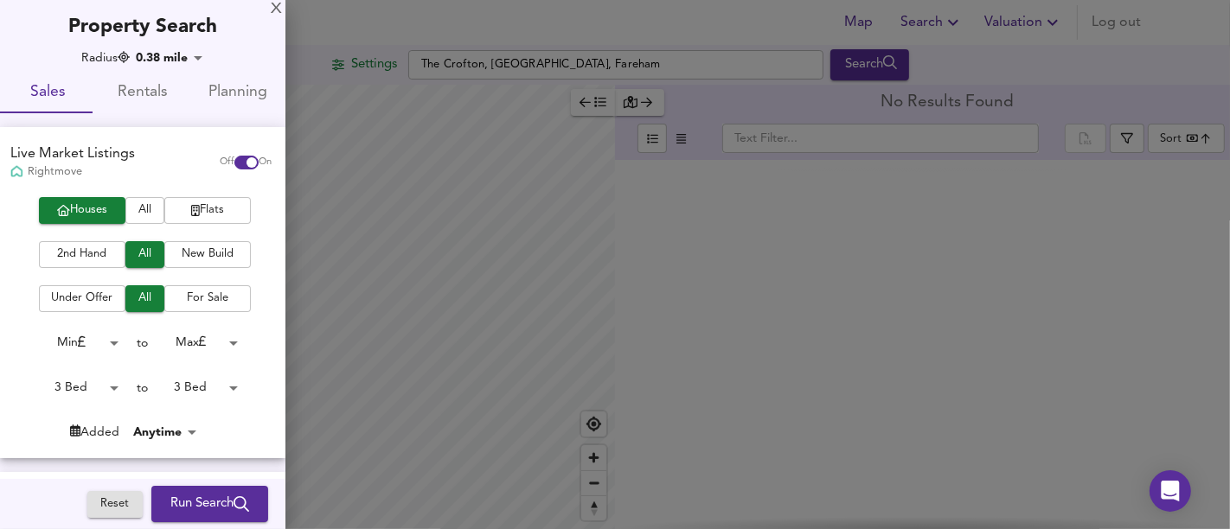
click at [191, 502] on span "Run Search" at bounding box center [209, 504] width 79 height 22
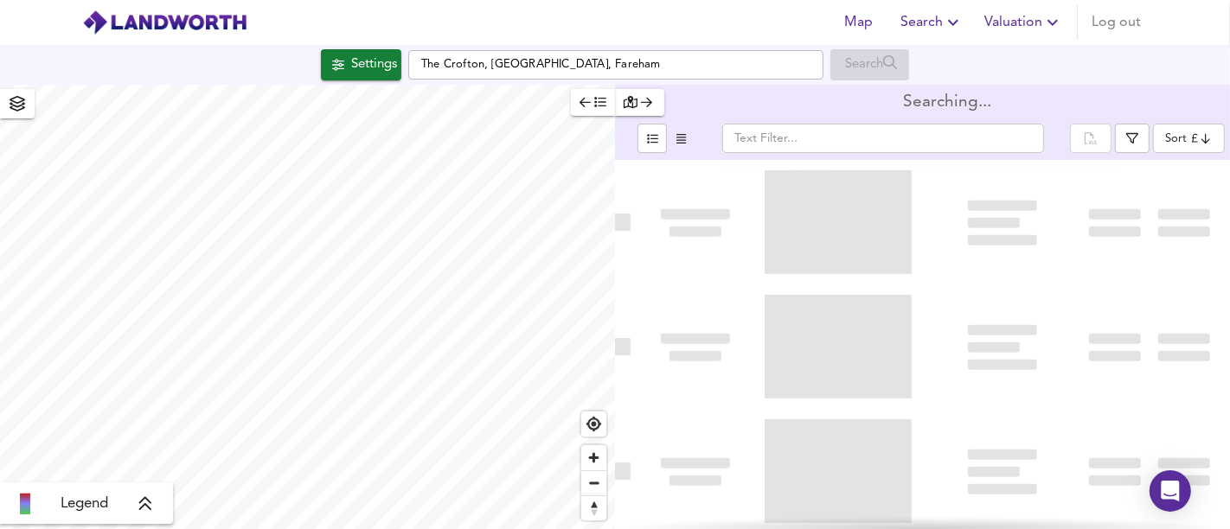
type input "bestdeal"
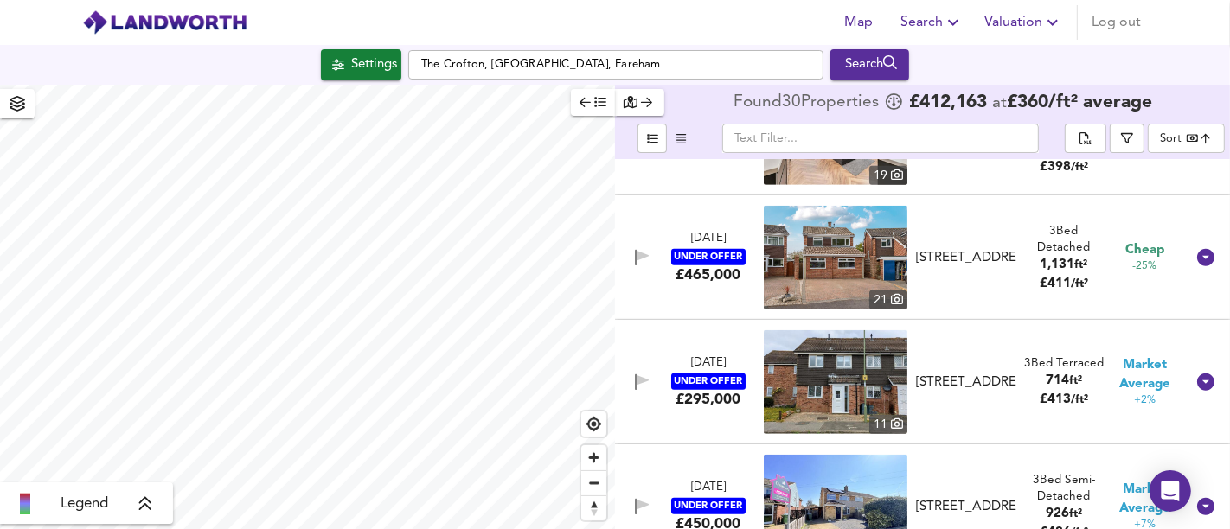
scroll to position [865, 0]
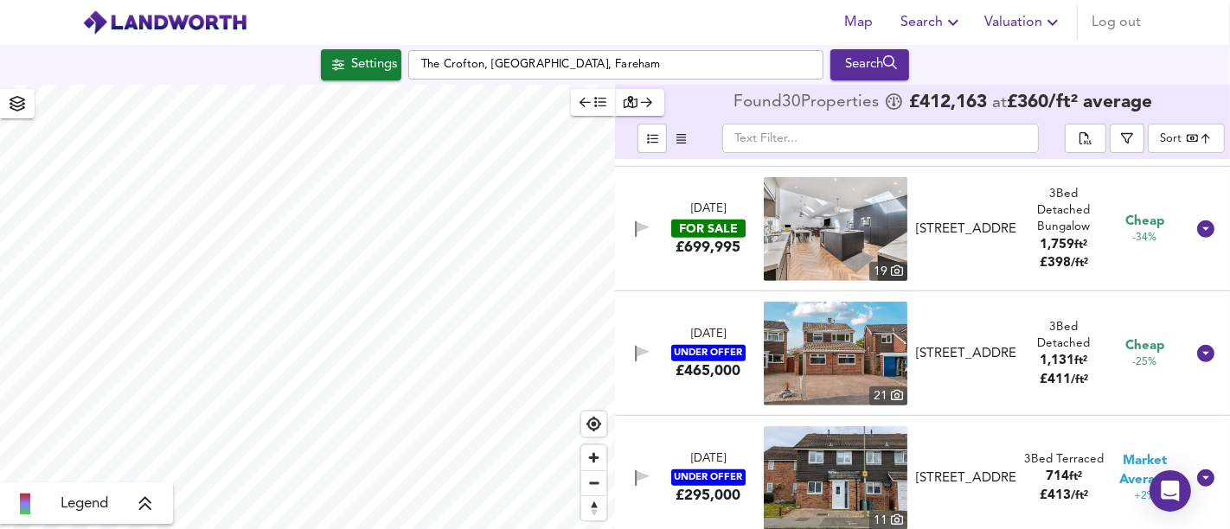
click at [700, 351] on div "UNDER OFFER" at bounding box center [708, 353] width 74 height 16
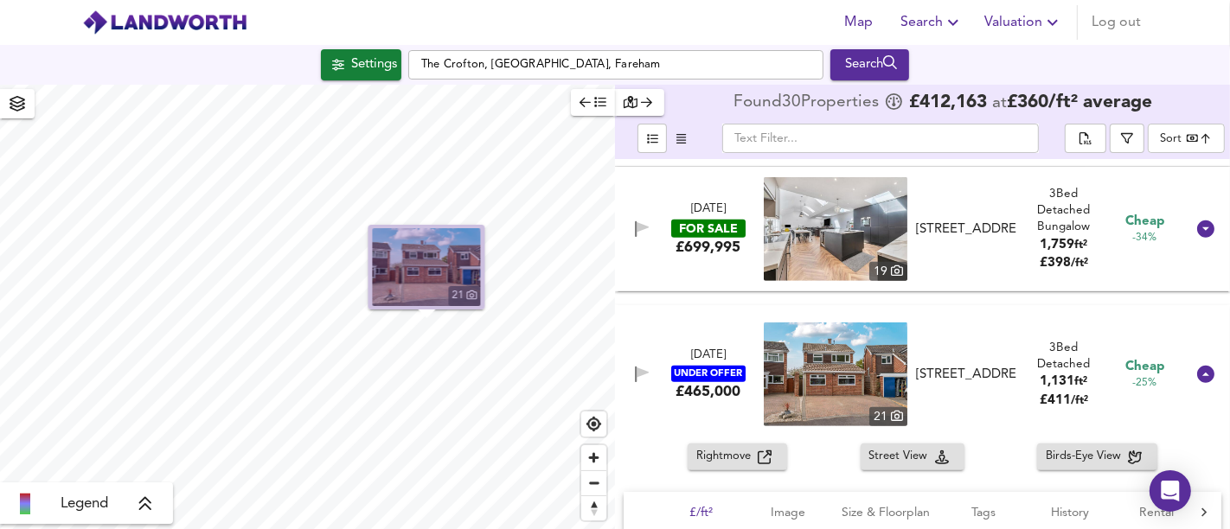
click at [425, 265] on img "button" at bounding box center [427, 267] width 108 height 78
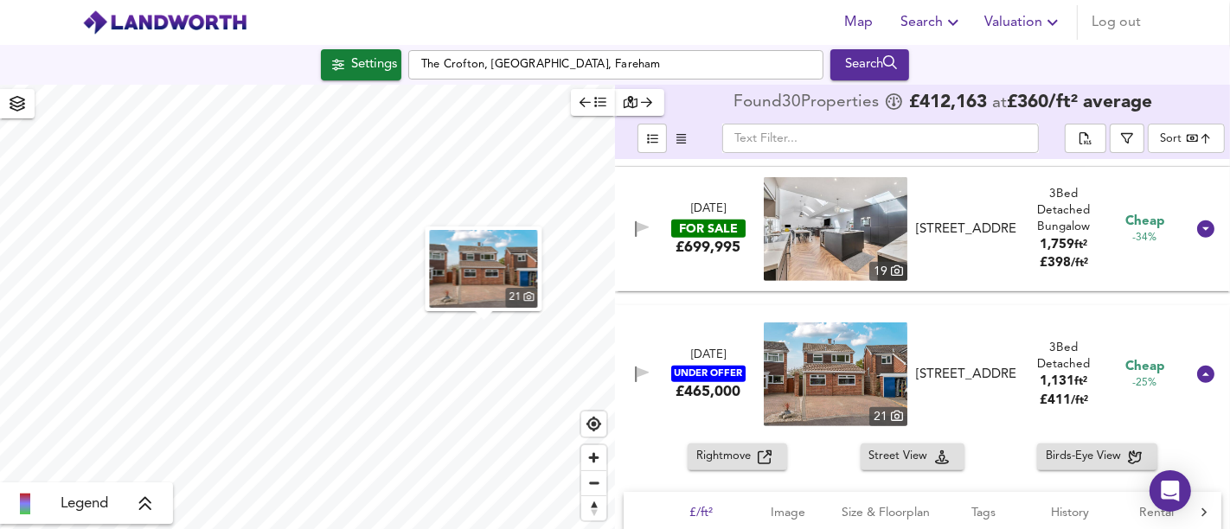
click at [713, 410] on div "[DATE] UNDER OFFER £465,000 21 [GEOGRAPHIC_DATA] [GEOGRAPHIC_DATA] 3 Bed Detach…" at bounding box center [901, 375] width 566 height 104
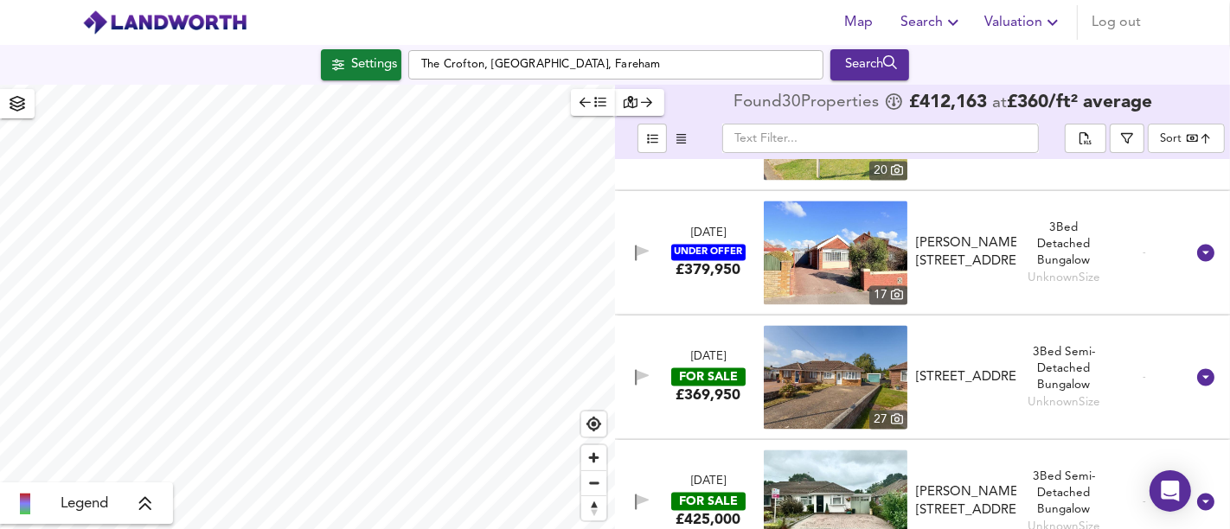
scroll to position [2981, 0]
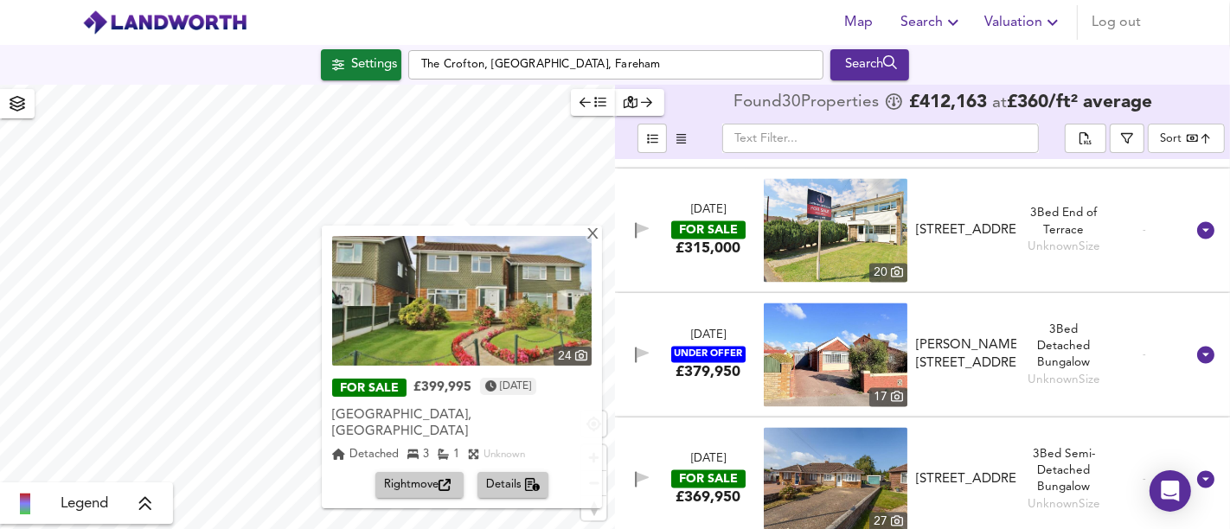
click at [442, 479] on icon "button" at bounding box center [444, 485] width 12 height 12
